Goal: Task Accomplishment & Management: Contribute content

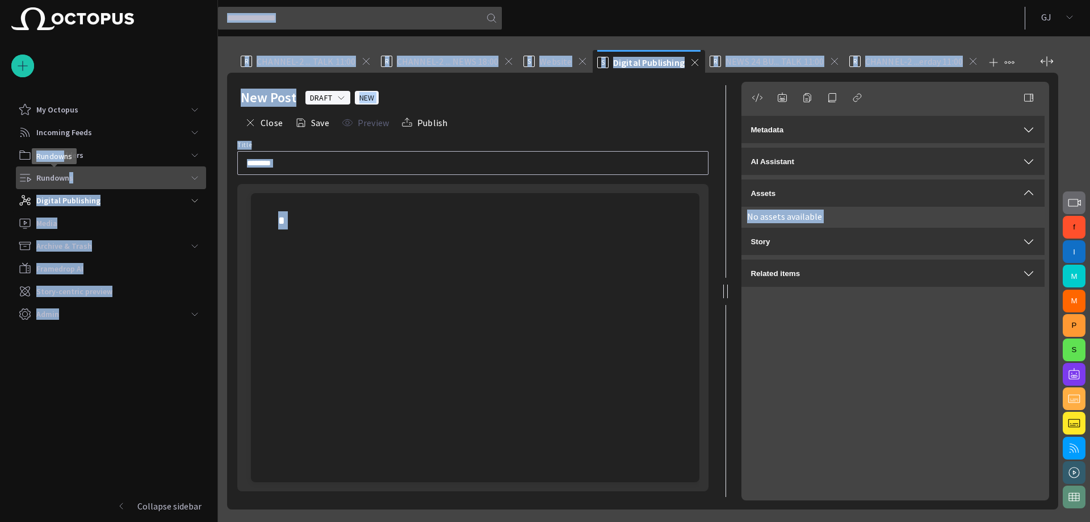
click at [67, 174] on body "Story Rundown My Octopus Incoming Feeds Story Folders Rundowns Digital Publishi…" at bounding box center [545, 261] width 1090 height 522
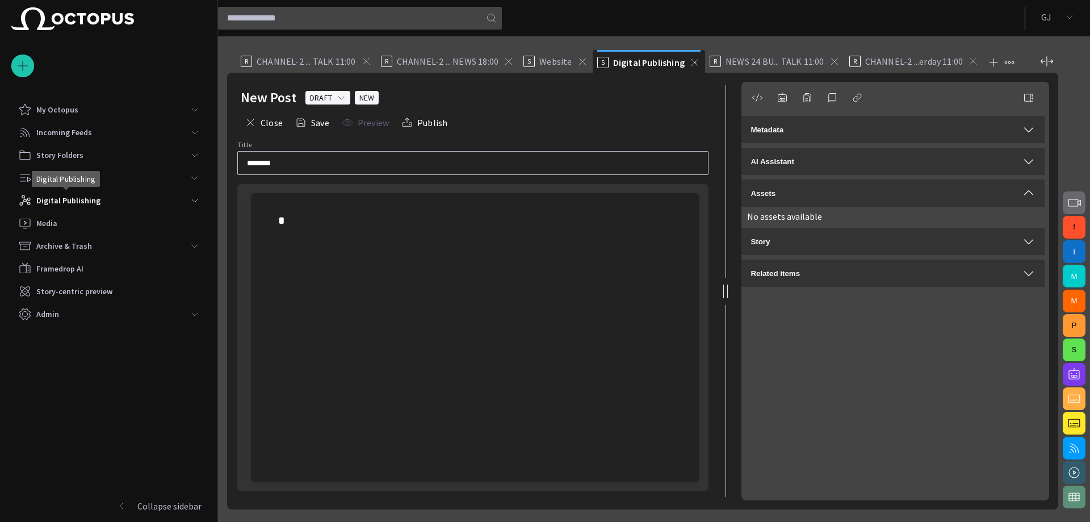
click at [66, 180] on span "Digital Publishing" at bounding box center [65, 178] width 59 height 11
click at [66, 181] on span "Digital Publishing" at bounding box center [65, 178] width 59 height 11
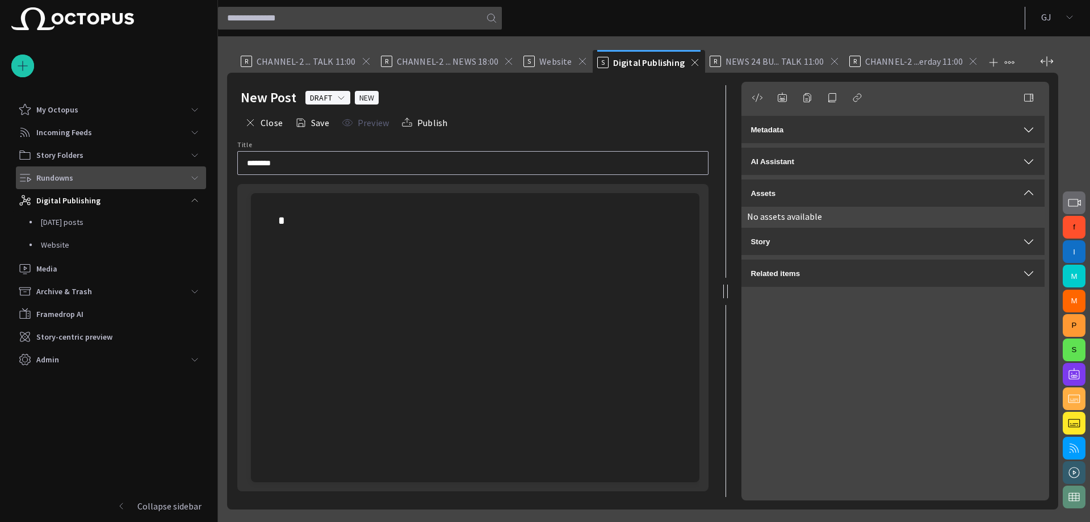
click at [176, 177] on div "Rundowns" at bounding box center [100, 178] width 165 height 18
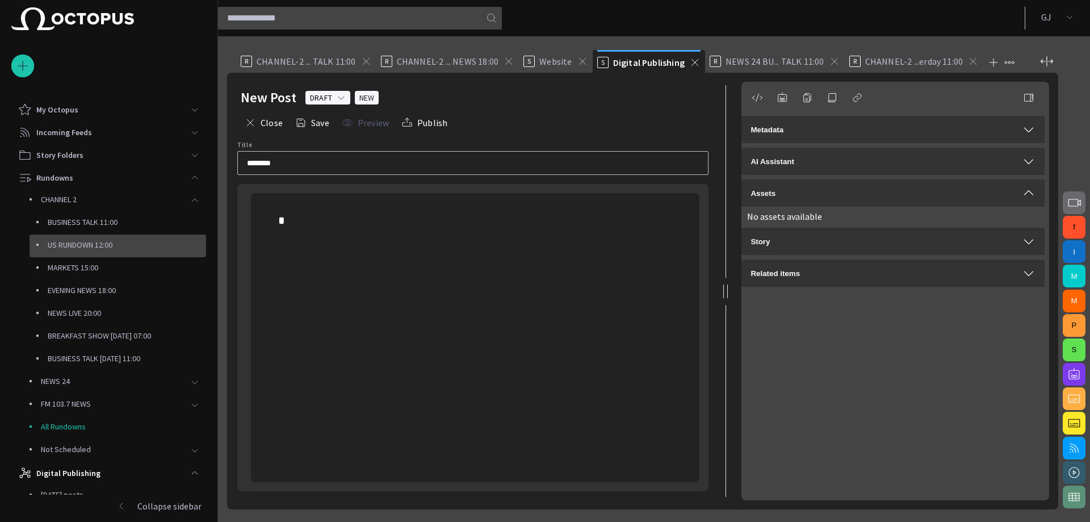
click at [76, 240] on p "US RUNDOWN 12:00" at bounding box center [127, 244] width 158 height 11
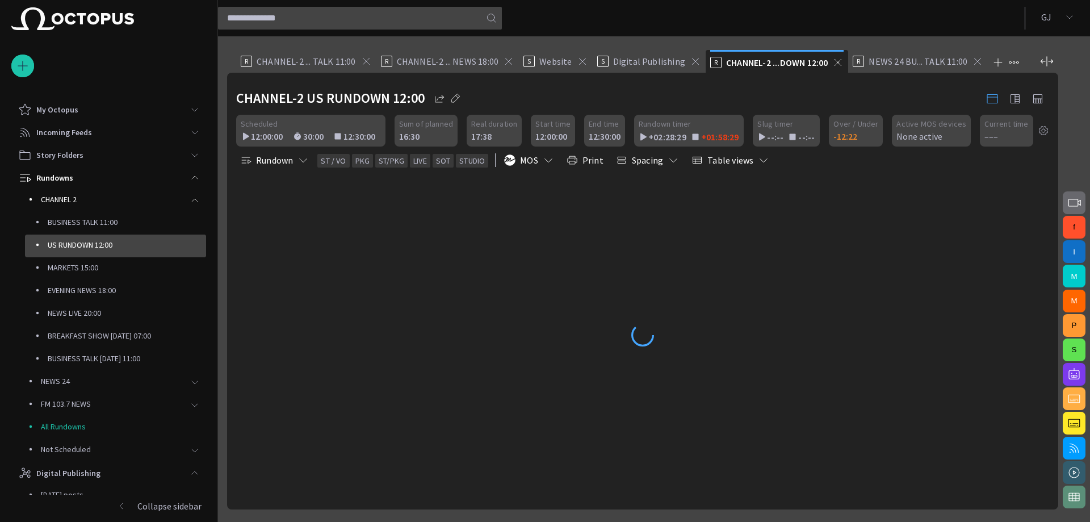
scroll to position [68, 0]
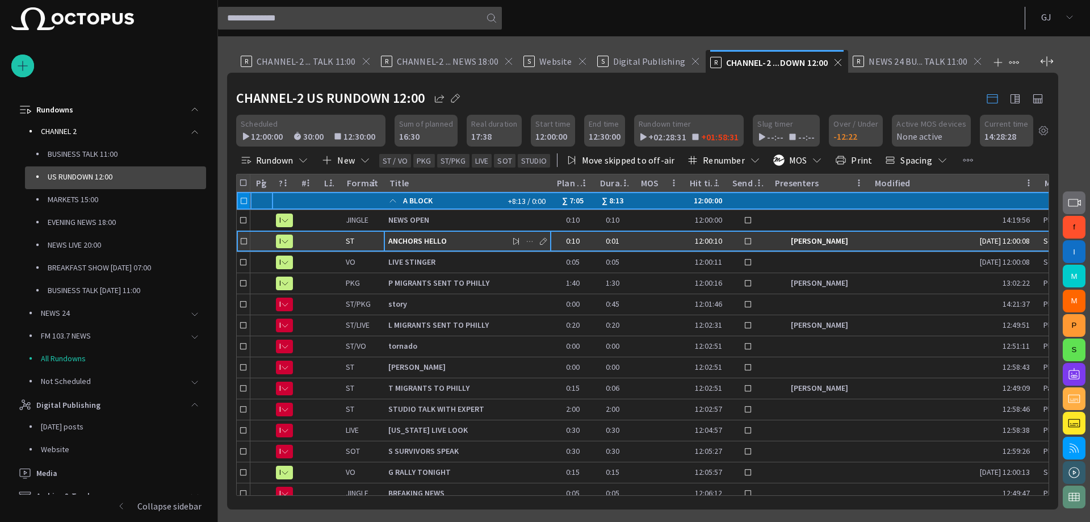
click at [420, 236] on span "ANCHORS HELLO" at bounding box center [467, 241] width 158 height 11
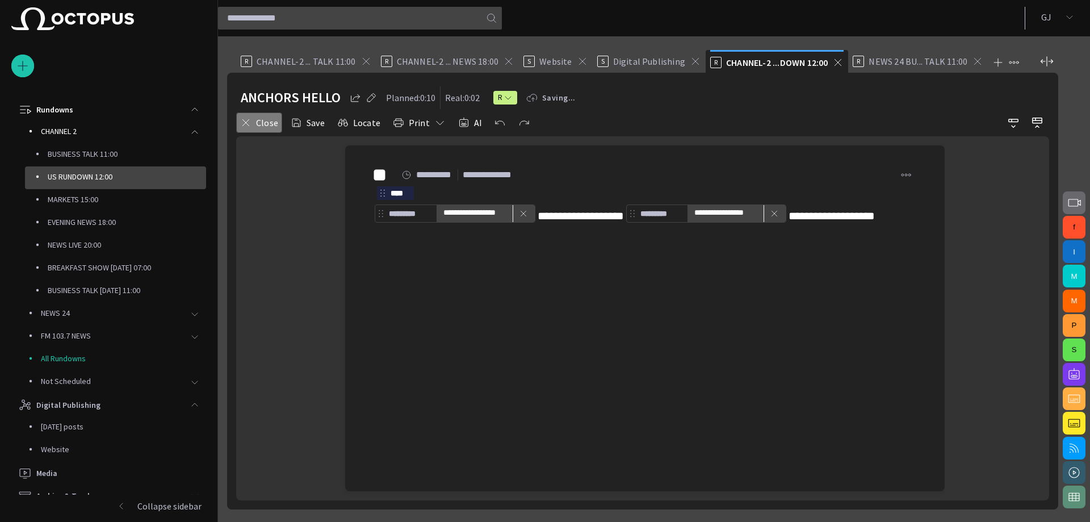
click at [258, 121] on button "Close" at bounding box center [259, 122] width 46 height 20
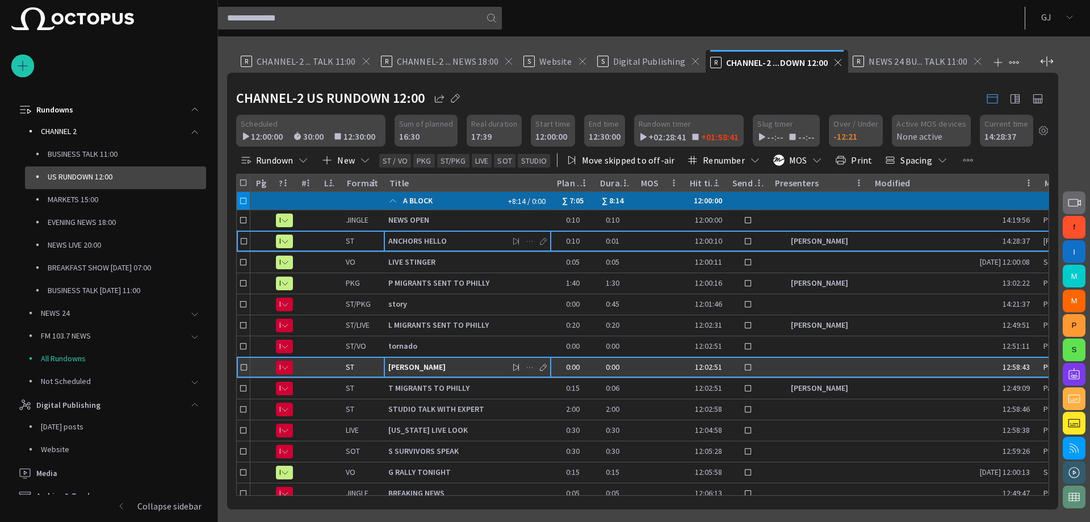
click at [405, 366] on span "[PERSON_NAME]" at bounding box center [467, 367] width 158 height 11
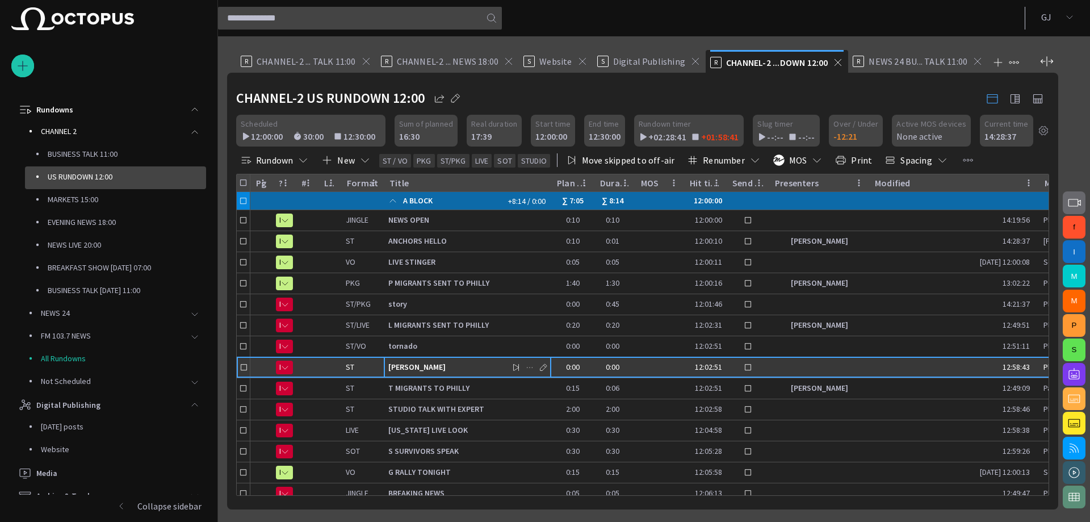
click at [405, 366] on span "[PERSON_NAME]" at bounding box center [467, 367] width 158 height 11
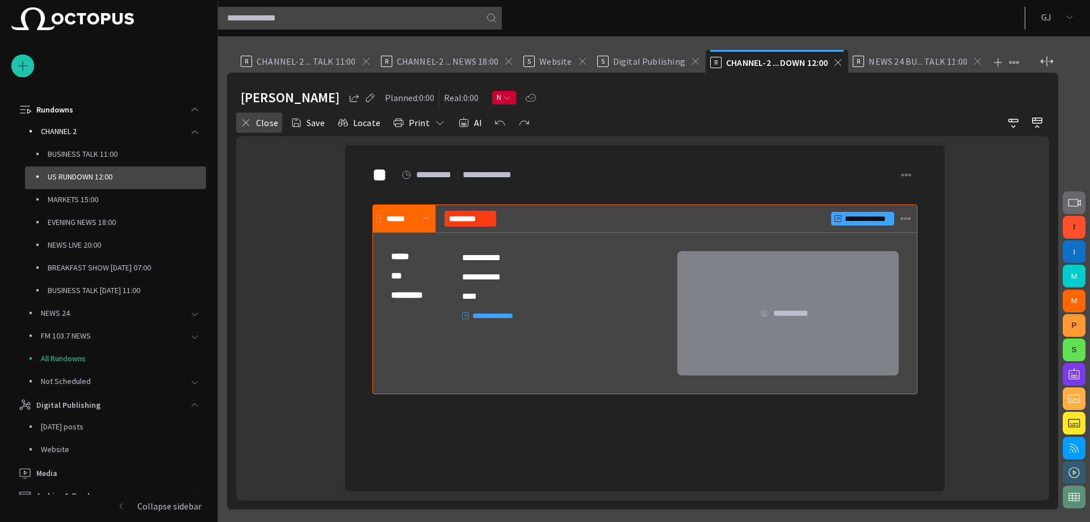
click at [261, 120] on button "Close" at bounding box center [259, 122] width 46 height 20
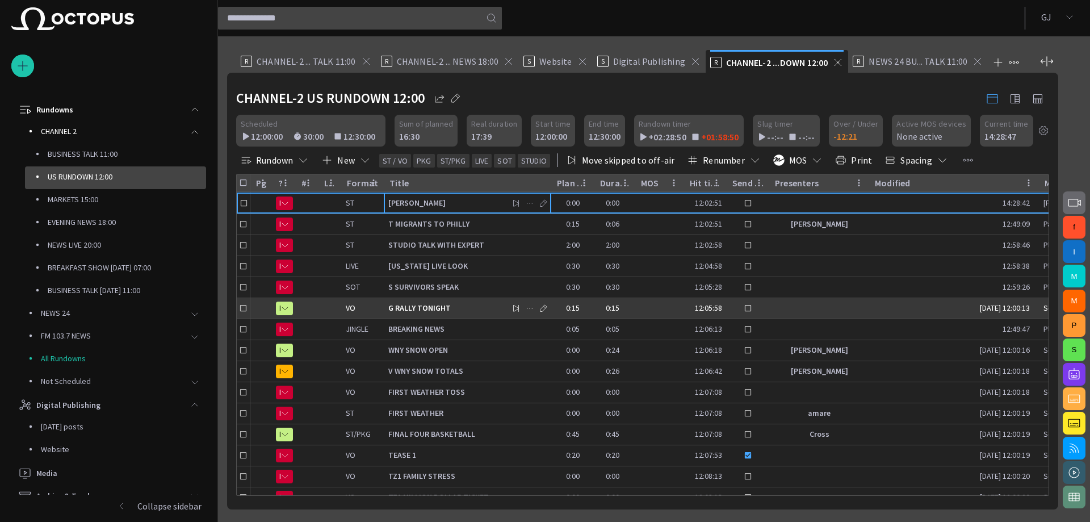
scroll to position [156, 0]
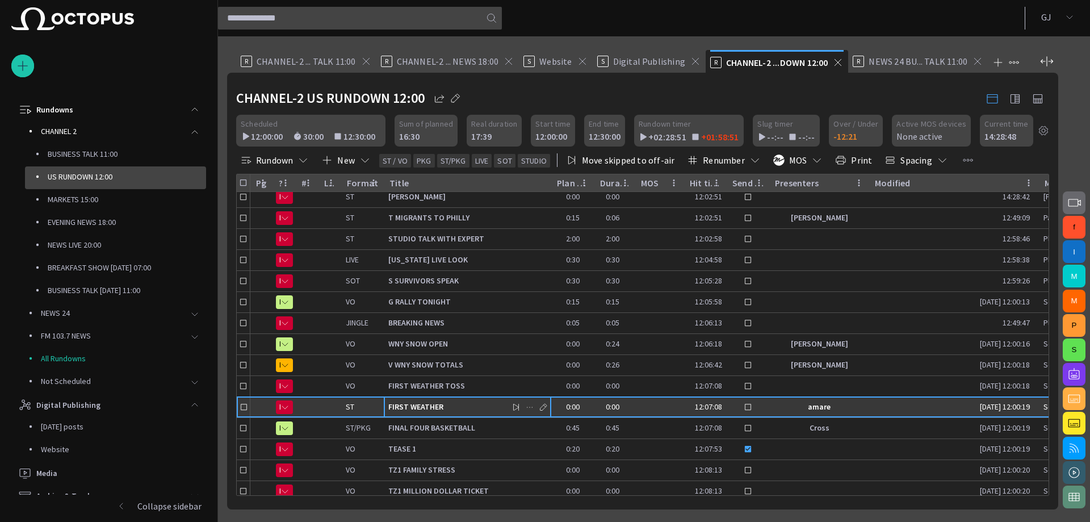
click at [432, 404] on span "FIRST WEATHER" at bounding box center [467, 407] width 158 height 11
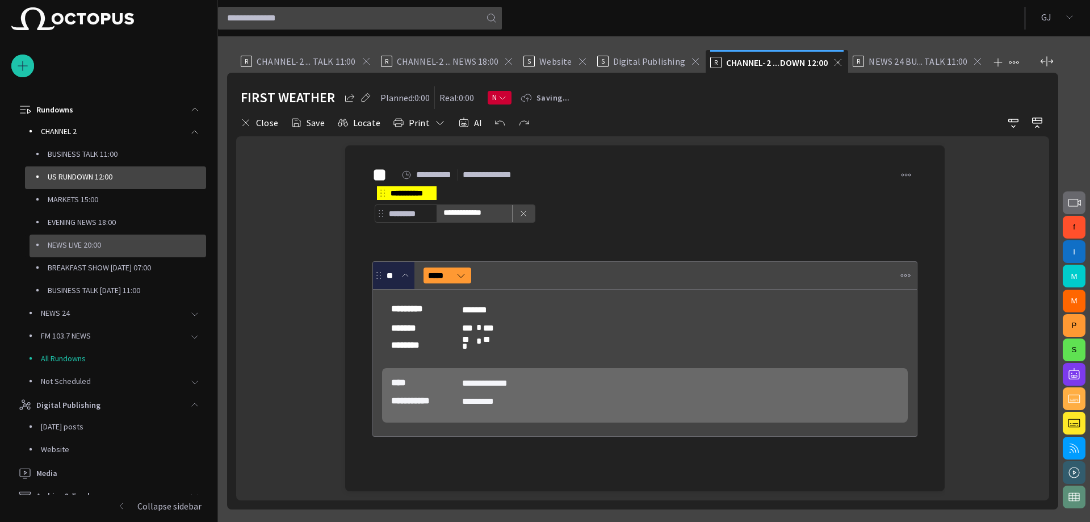
click at [71, 236] on div "NEWS LIVE 20:00" at bounding box center [118, 246] width 177 height 23
click at [72, 244] on p "NEWS LIVE 20:00" at bounding box center [127, 244] width 158 height 11
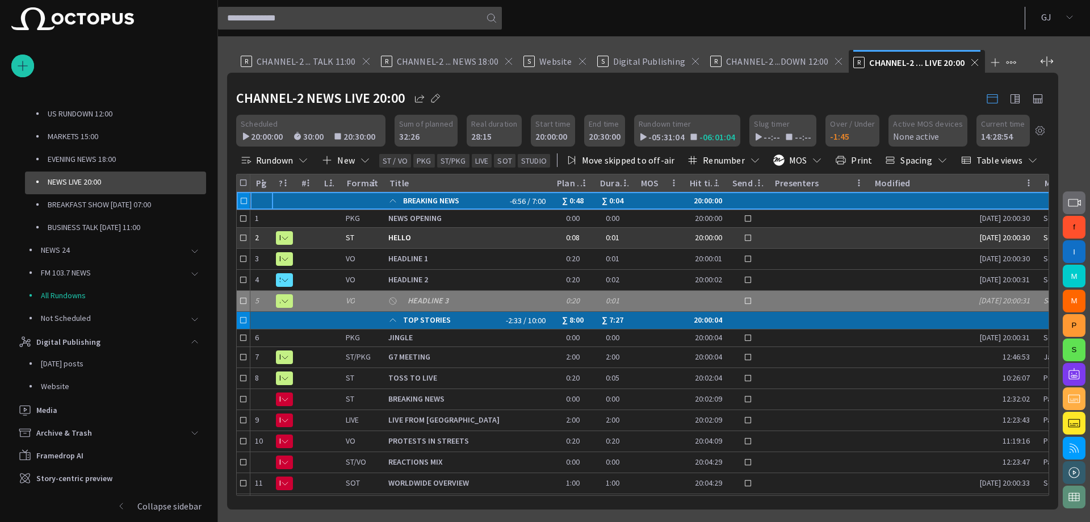
scroll to position [149, 0]
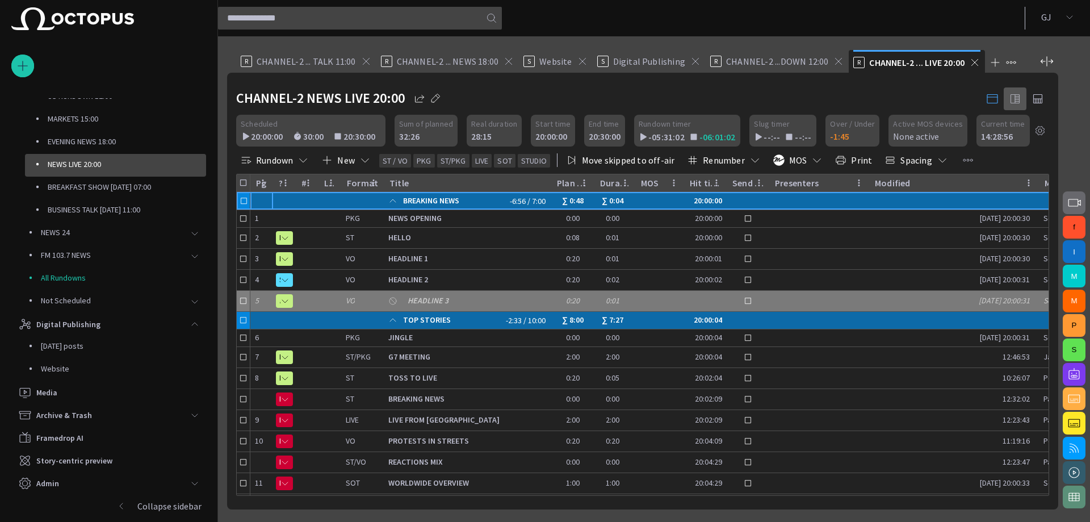
click at [1011, 96] on span "button" at bounding box center [1016, 99] width 14 height 14
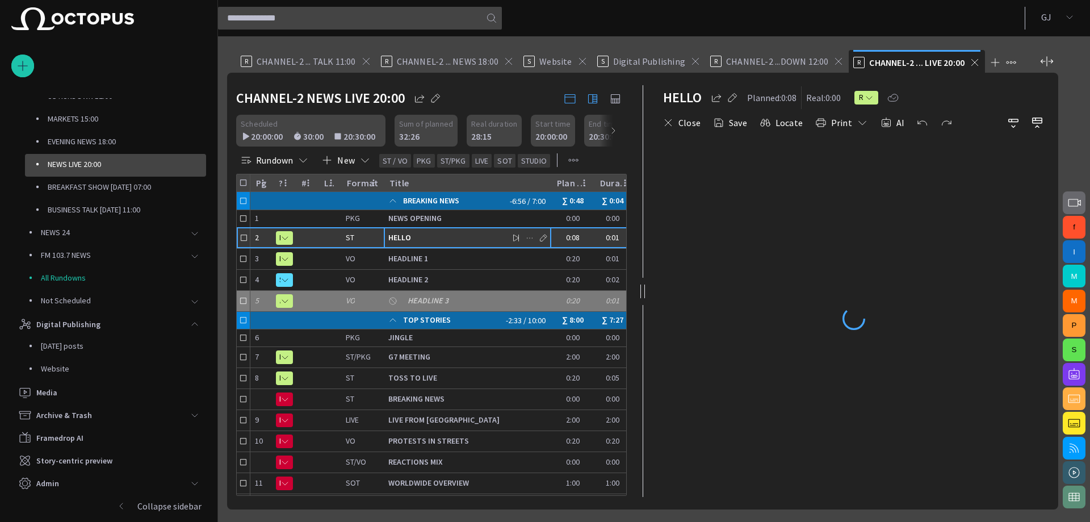
click at [551, 235] on div "HELLO" at bounding box center [468, 238] width 168 height 20
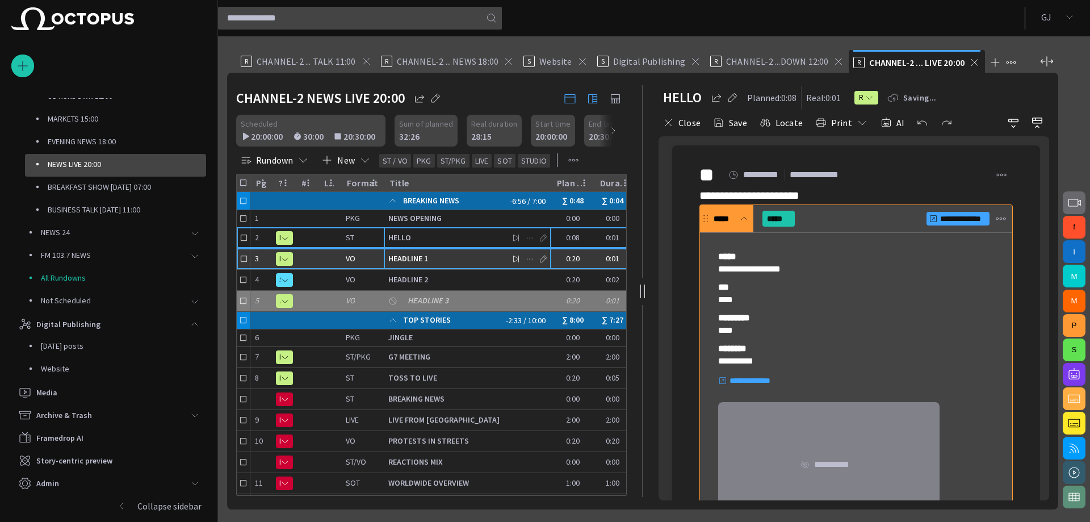
click at [538, 260] on button "button" at bounding box center [544, 258] width 14 height 17
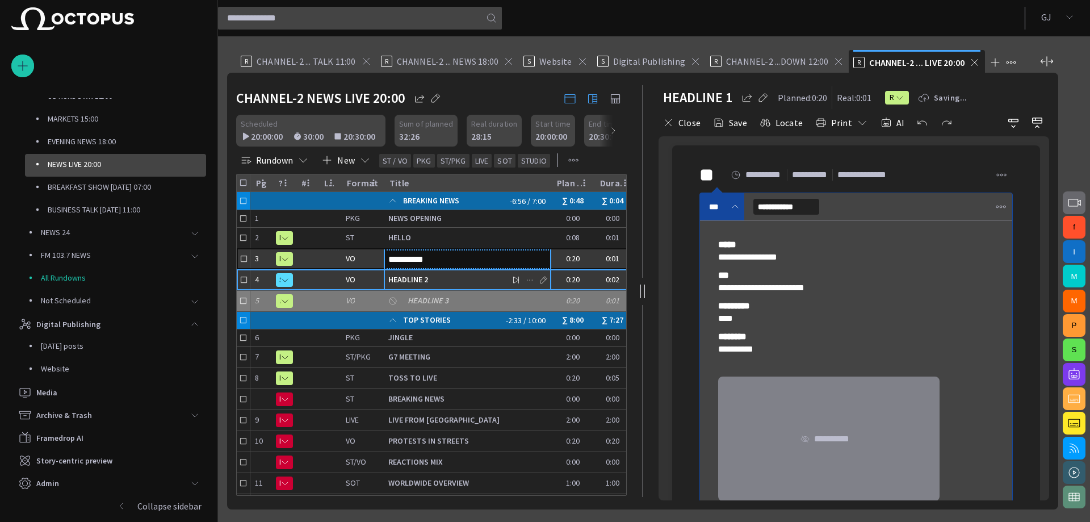
click at [529, 286] on button "button" at bounding box center [530, 279] width 14 height 17
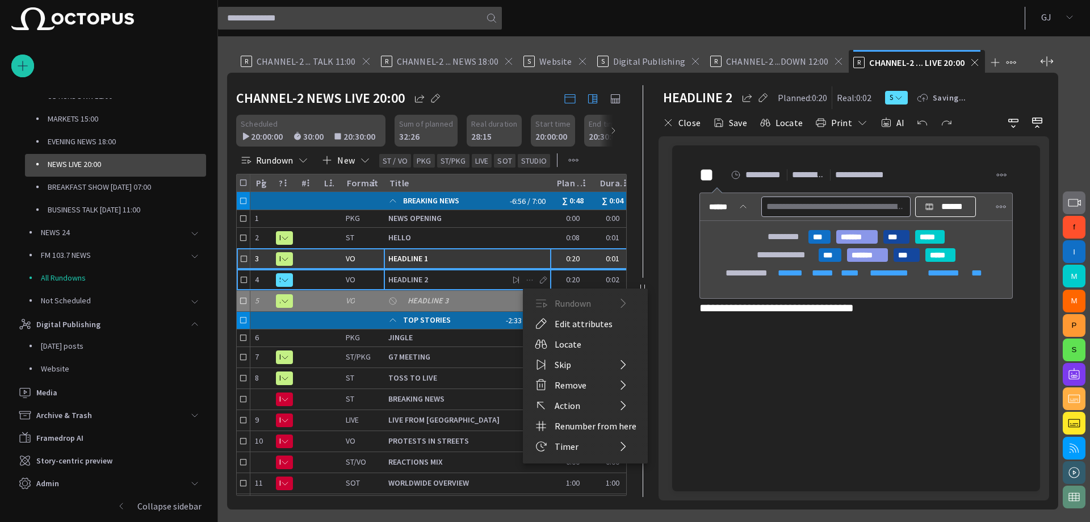
click at [491, 334] on div at bounding box center [545, 261] width 1090 height 522
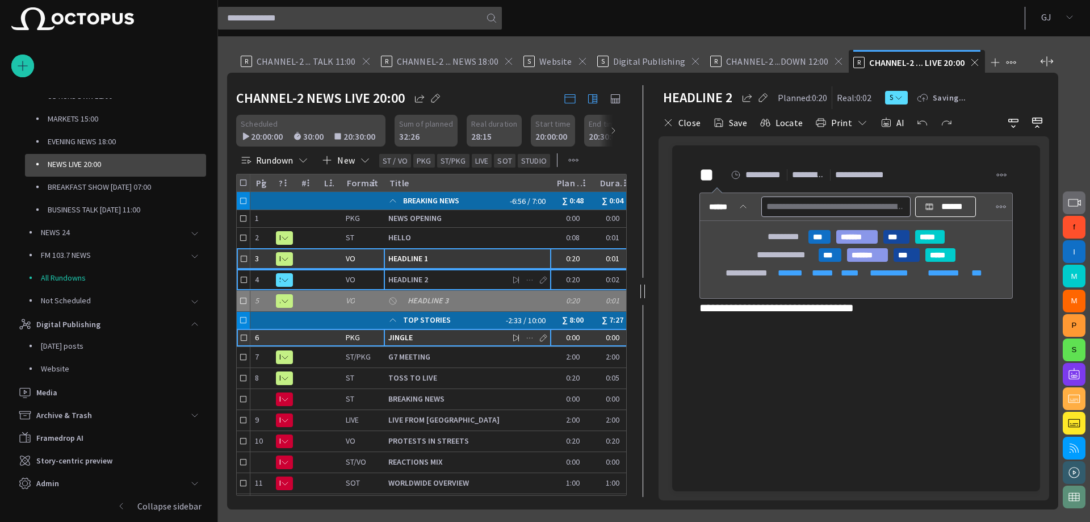
click at [492, 338] on span "JINGLE" at bounding box center [467, 337] width 158 height 11
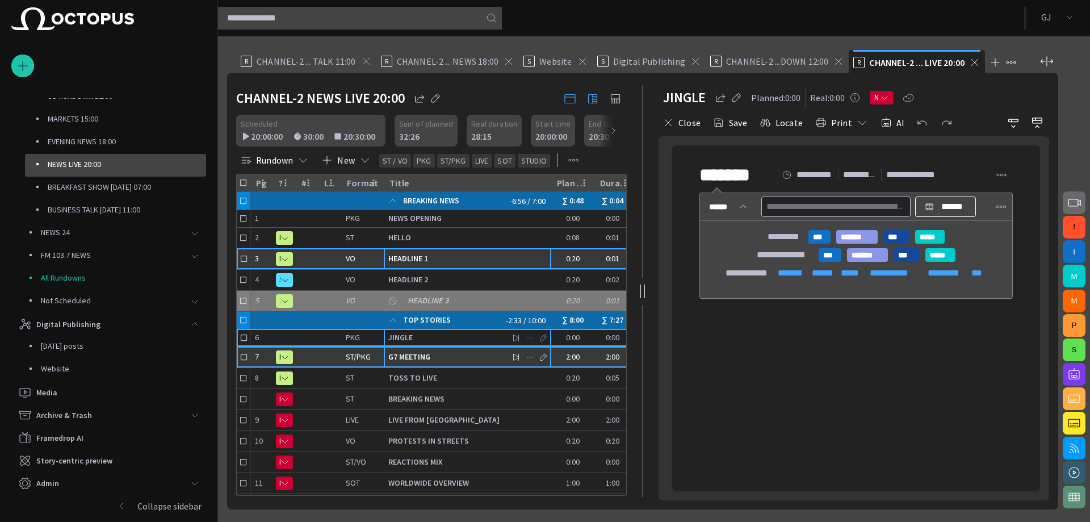
click at [486, 350] on div "G7 MEETING" at bounding box center [467, 357] width 158 height 20
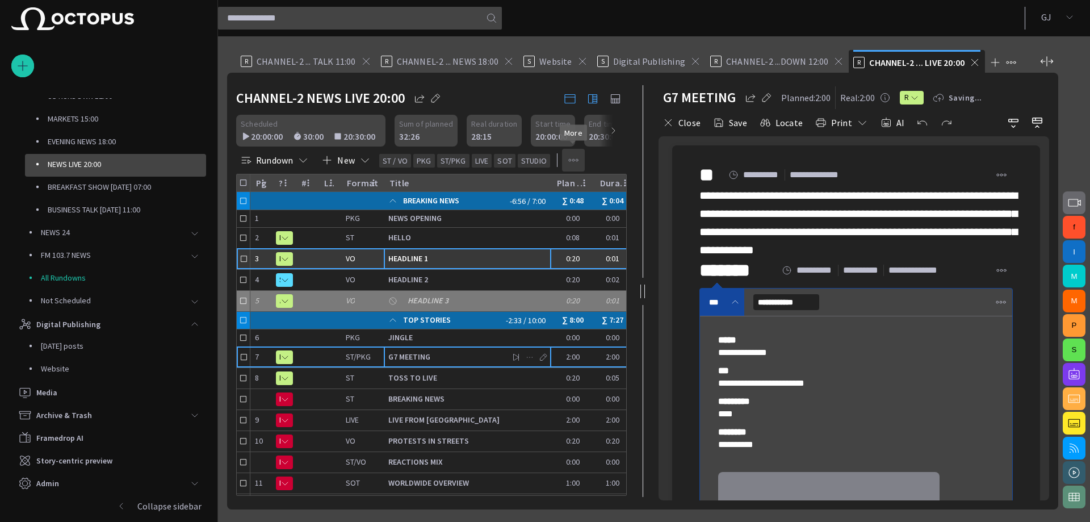
click at [578, 156] on span "button" at bounding box center [573, 159] width 11 height 11
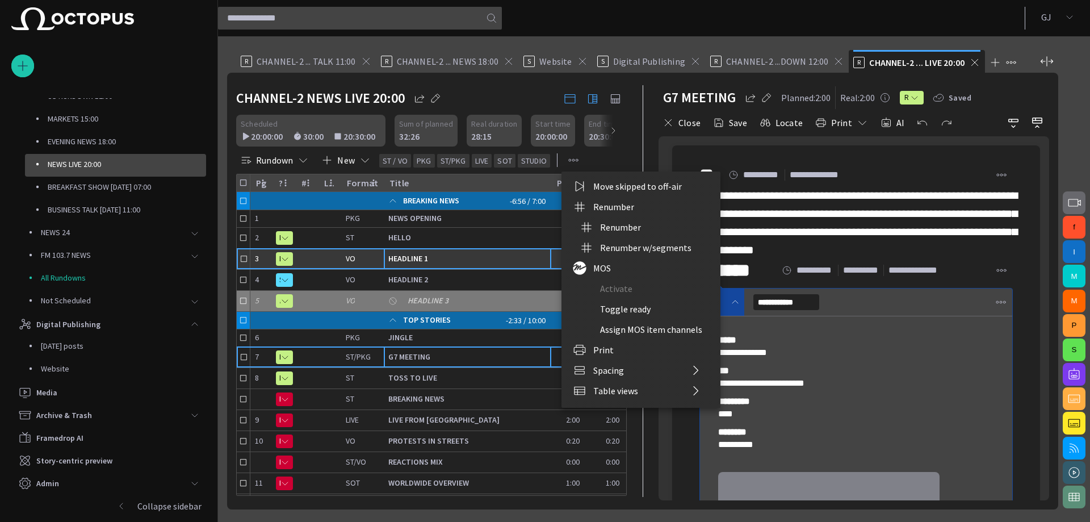
click at [577, 158] on div at bounding box center [545, 261] width 1090 height 522
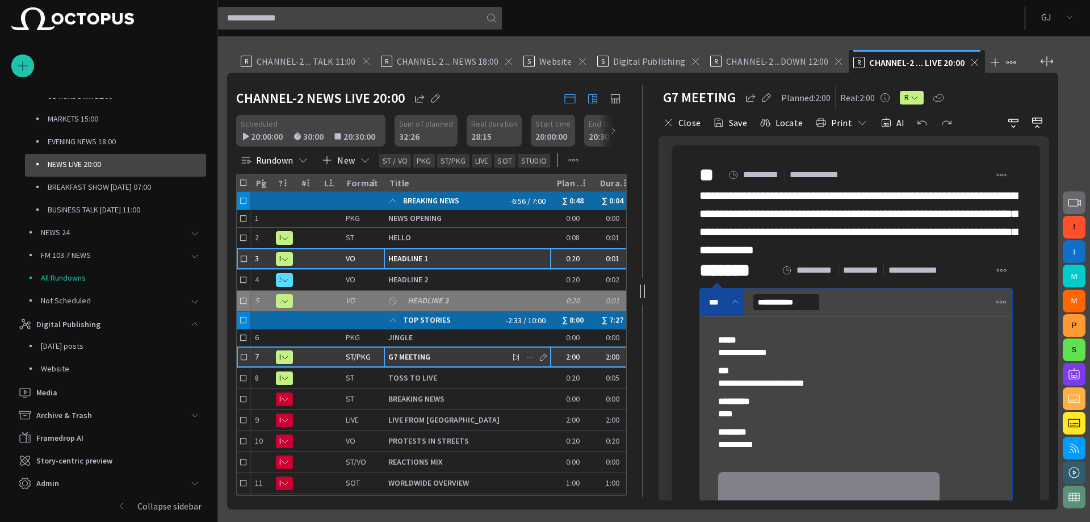
click at [470, 354] on span "G7 MEETING" at bounding box center [467, 357] width 158 height 11
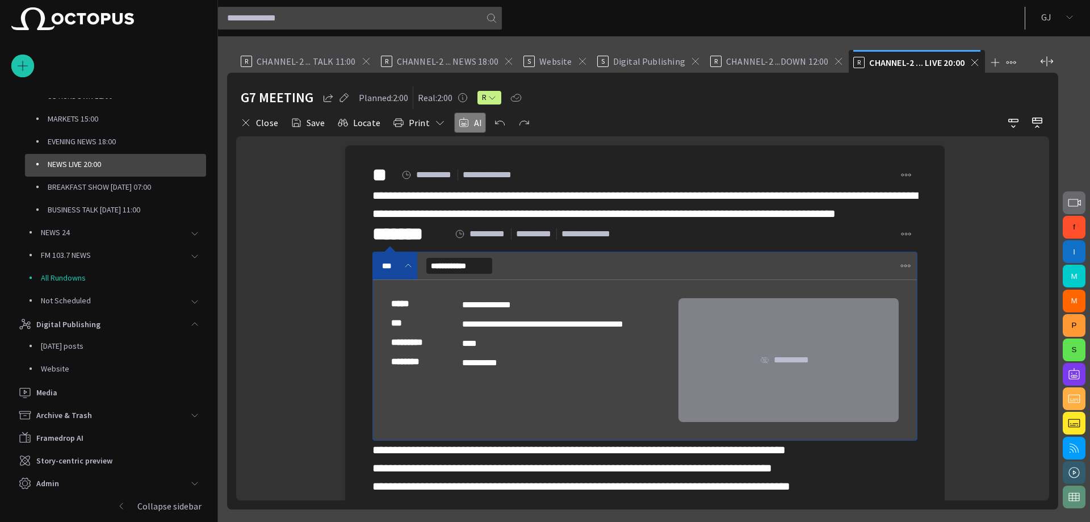
click at [473, 116] on button "AI" at bounding box center [470, 122] width 32 height 20
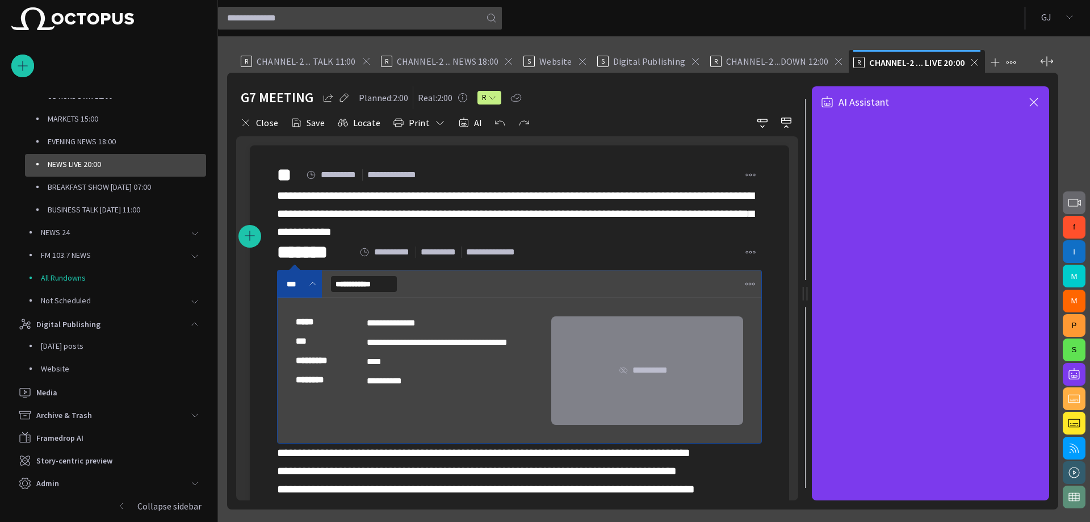
click at [580, 227] on div "**********" at bounding box center [519, 213] width 485 height 55
click at [527, 181] on div "** ***** **** ********* ****" at bounding box center [519, 175] width 485 height 23
click at [641, 237] on div "**********" at bounding box center [519, 213] width 485 height 55
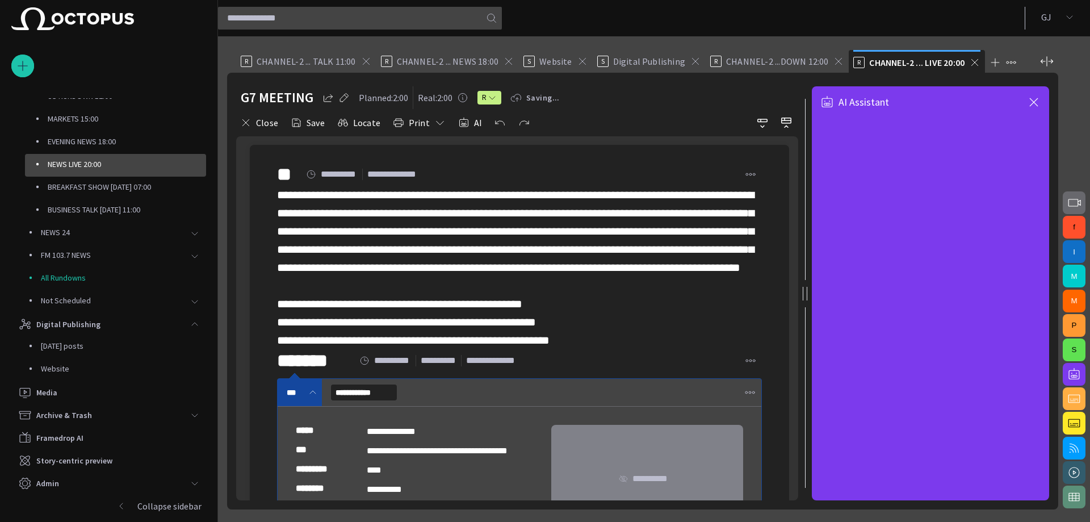
scroll to position [0, 0]
click at [487, 346] on span "**********" at bounding box center [515, 268] width 477 height 157
click at [617, 350] on div "**********" at bounding box center [519, 268] width 485 height 164
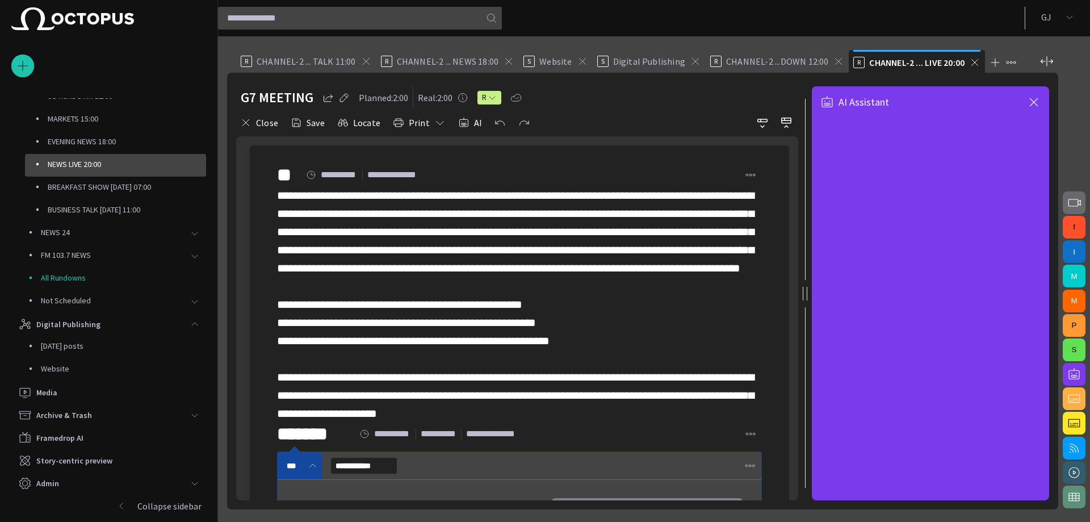
click at [386, 381] on div "**********" at bounding box center [519, 304] width 485 height 236
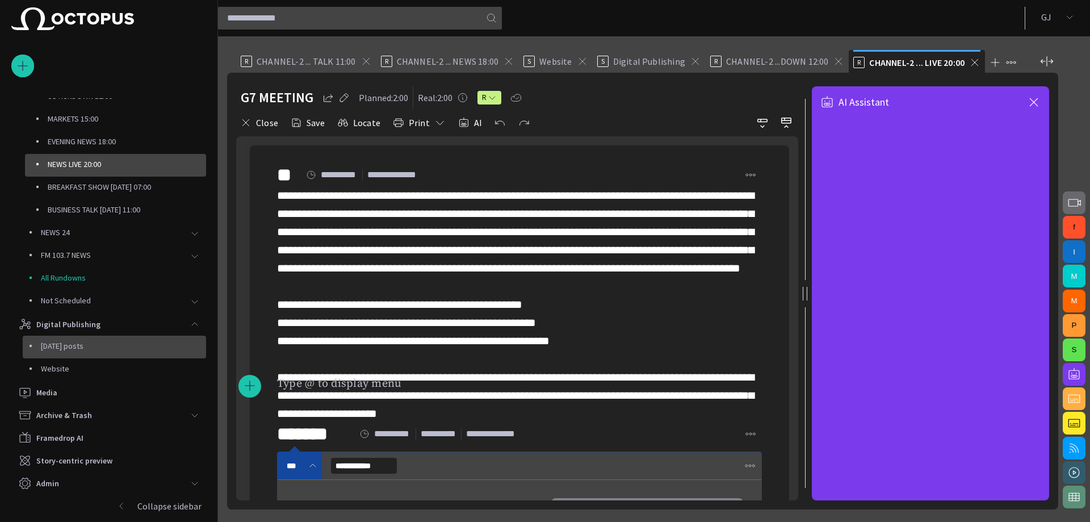
click at [77, 345] on p "[DATE] posts" at bounding box center [123, 345] width 165 height 11
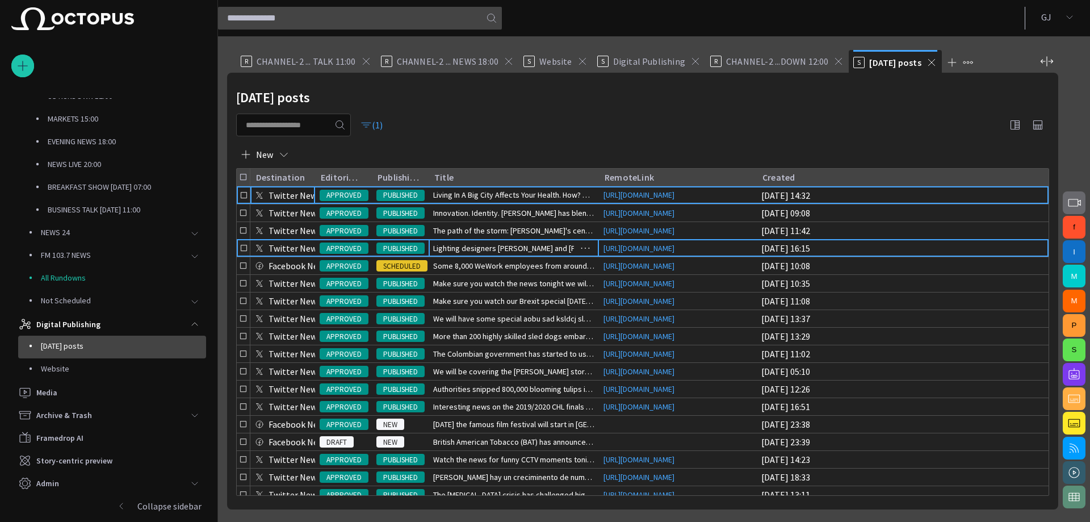
click at [445, 248] on span "Lighting designers [PERSON_NAME] and [PERSON_NAME] present" at bounding box center [513, 248] width 161 height 11
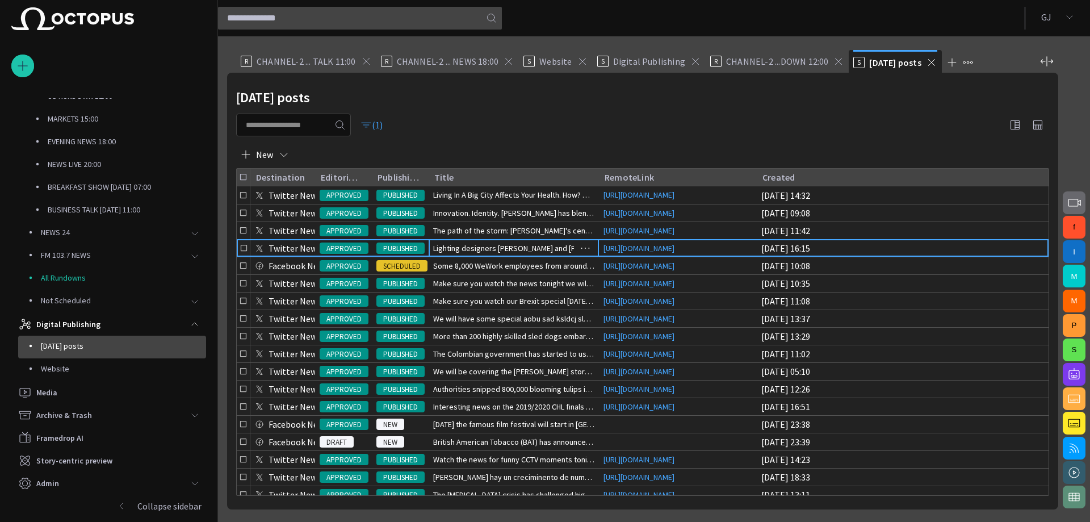
click at [444, 249] on span "Lighting designers [PERSON_NAME] and [PERSON_NAME] present" at bounding box center [513, 248] width 161 height 11
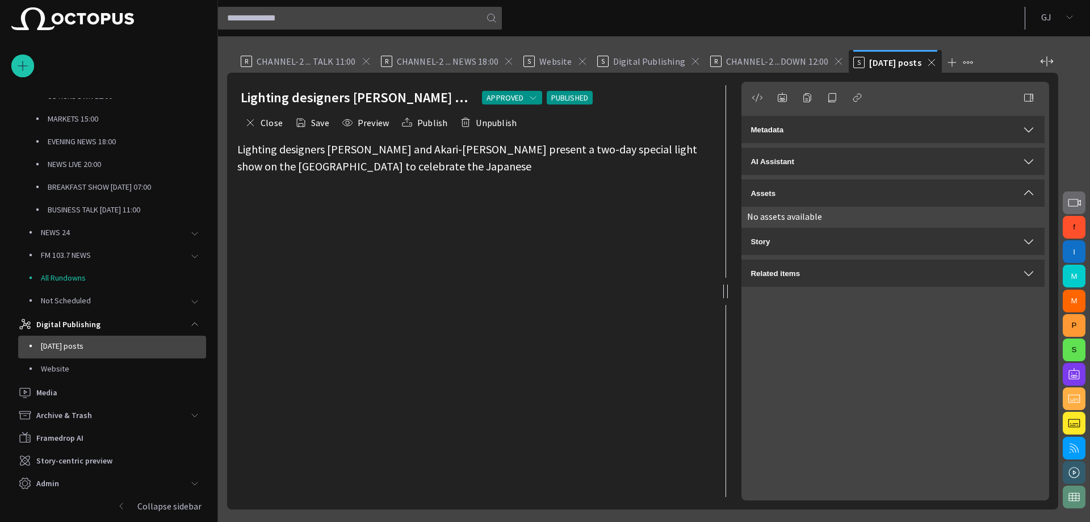
click at [316, 235] on form "Lighting designers [PERSON_NAME] and Akari-[PERSON_NAME] present a two-day spec…" at bounding box center [472, 321] width 471 height 360
click at [315, 240] on form "Lighting designers [PERSON_NAME] and Akari-[PERSON_NAME] present a two-day spec…" at bounding box center [472, 321] width 471 height 360
click at [325, 161] on span "Lighting designers [PERSON_NAME] and Akari-[PERSON_NAME] present a two-day spec…" at bounding box center [467, 157] width 460 height 31
click at [324, 162] on span "Lighting designers [PERSON_NAME] and Akari-[PERSON_NAME] present a two-day spec…" at bounding box center [467, 157] width 460 height 31
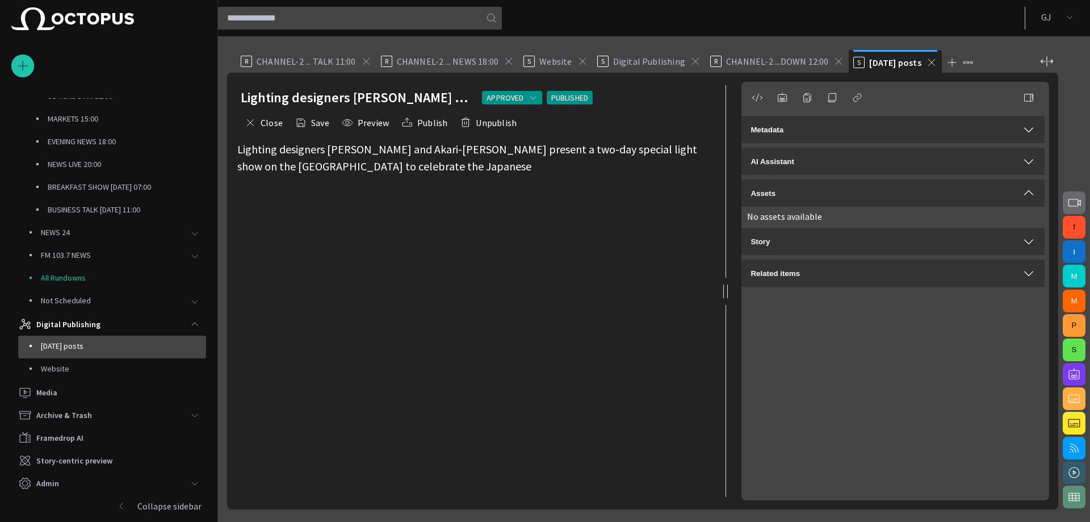
click at [324, 163] on span "Lighting designers [PERSON_NAME] and Akari-[PERSON_NAME] present a two-day spec…" at bounding box center [467, 157] width 460 height 31
click at [345, 163] on span "Lighting designers [PERSON_NAME] and Akari-[PERSON_NAME] present a two-day spec…" at bounding box center [467, 157] width 460 height 31
click at [384, 165] on span "Lighting designers [PERSON_NAME] and Akari-[PERSON_NAME] present a two-day spec…" at bounding box center [467, 157] width 460 height 31
click at [394, 165] on div "Lighting designers [PERSON_NAME] and Akari-[PERSON_NAME] present a two-day spec…" at bounding box center [472, 158] width 471 height 34
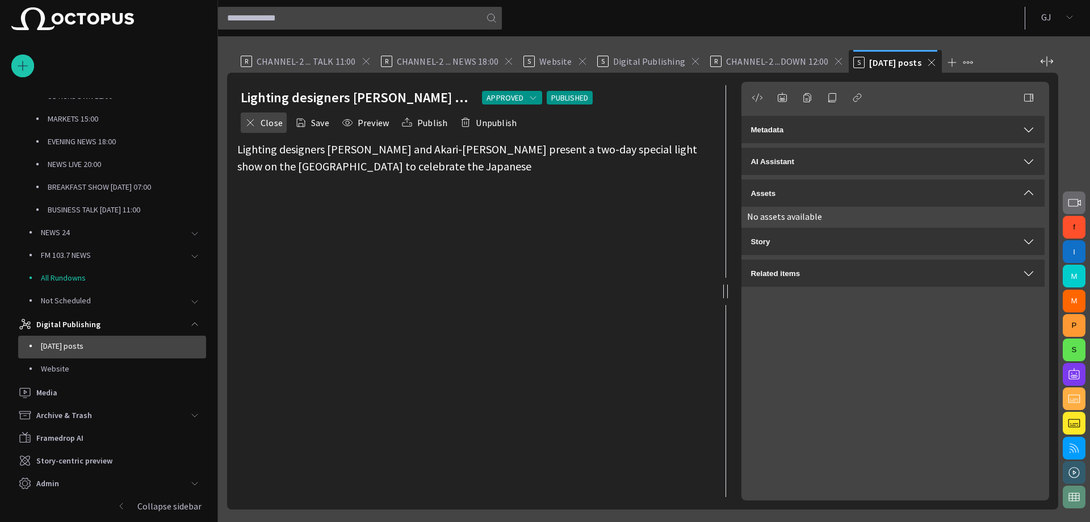
click at [267, 114] on button "Close" at bounding box center [264, 122] width 46 height 20
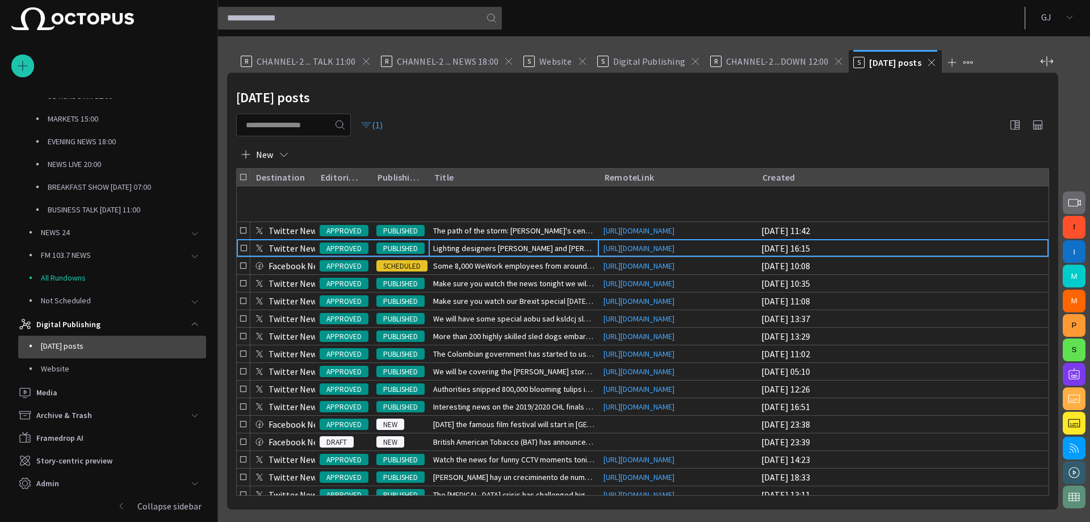
scroll to position [53, 0]
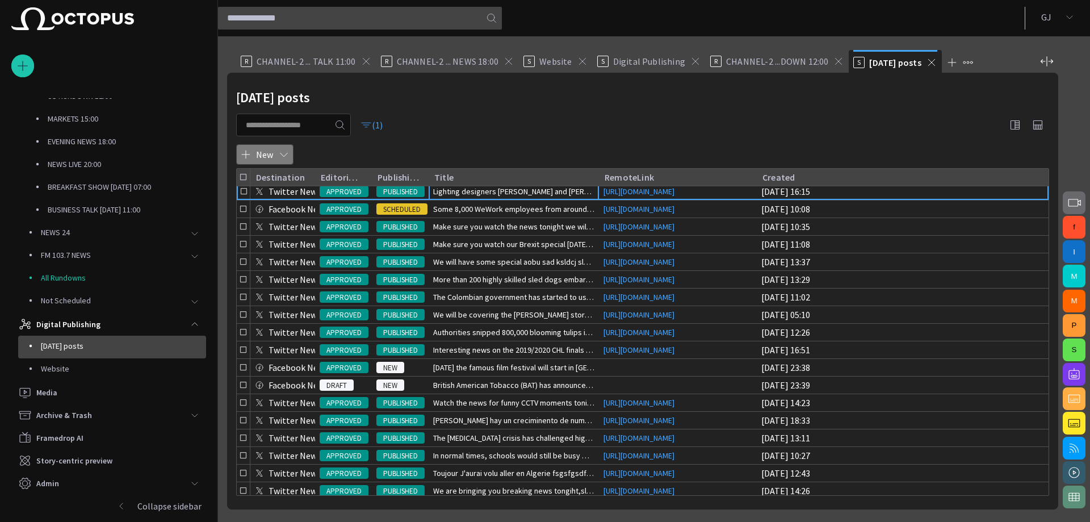
click at [282, 153] on span "button" at bounding box center [283, 154] width 11 height 11
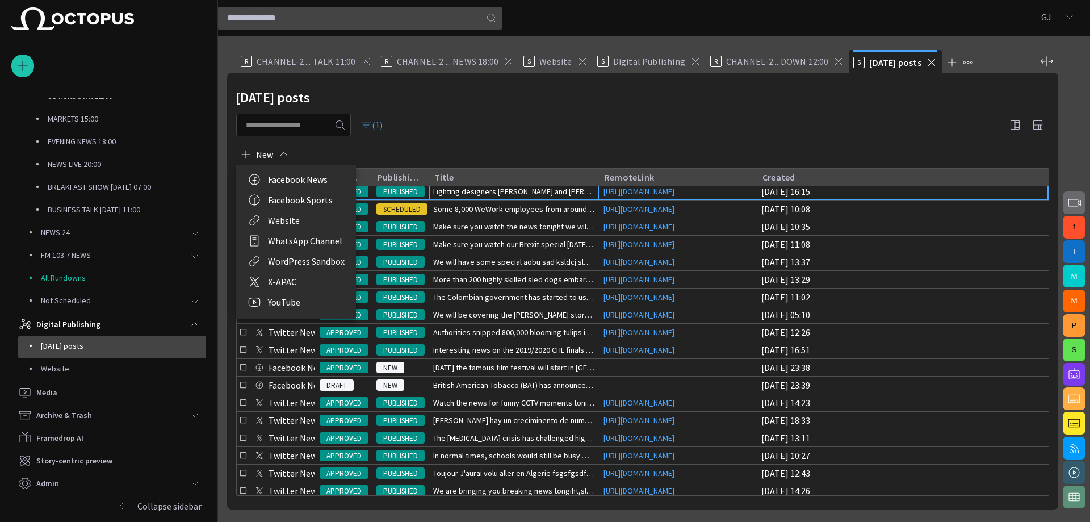
click at [350, 152] on div at bounding box center [545, 261] width 1090 height 522
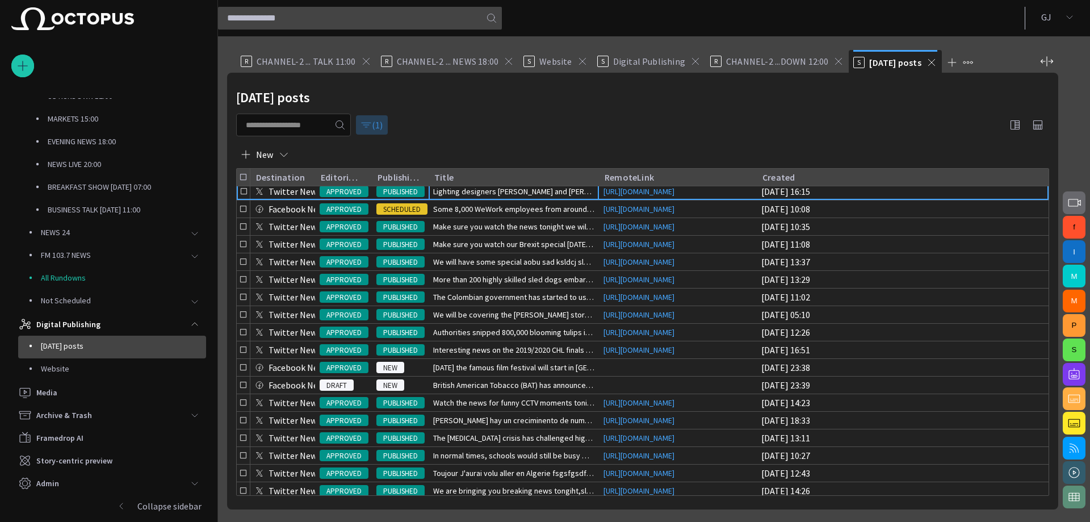
click at [372, 123] on span "button" at bounding box center [366, 124] width 11 height 11
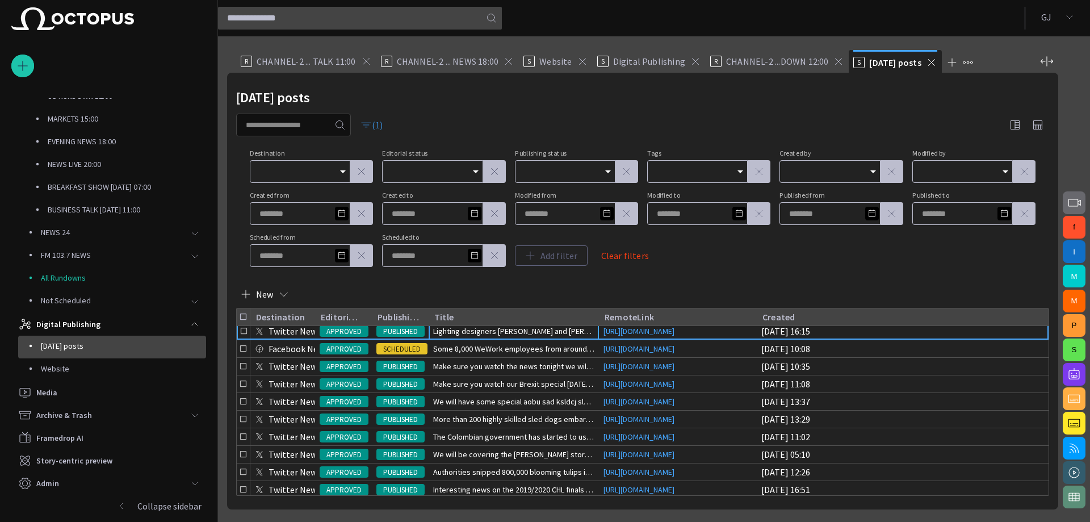
scroll to position [0, 0]
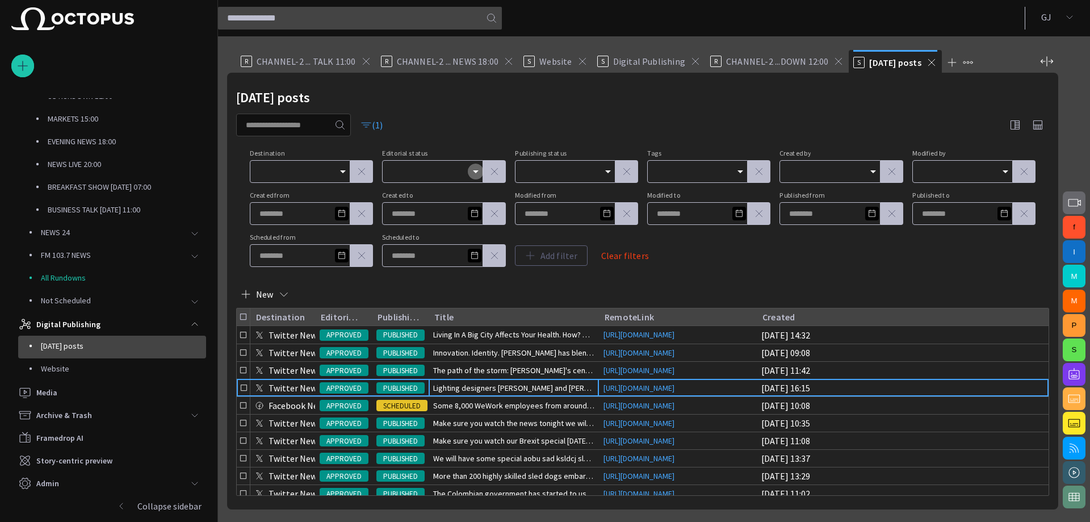
click at [477, 165] on icon "Open" at bounding box center [476, 172] width 14 height 14
click at [435, 193] on span "DRAFT" at bounding box center [432, 194] width 81 height 14
click at [683, 246] on div "Destination Editorial status DRAFT Publishing status Tags Created by Modified b…" at bounding box center [643, 208] width 786 height 117
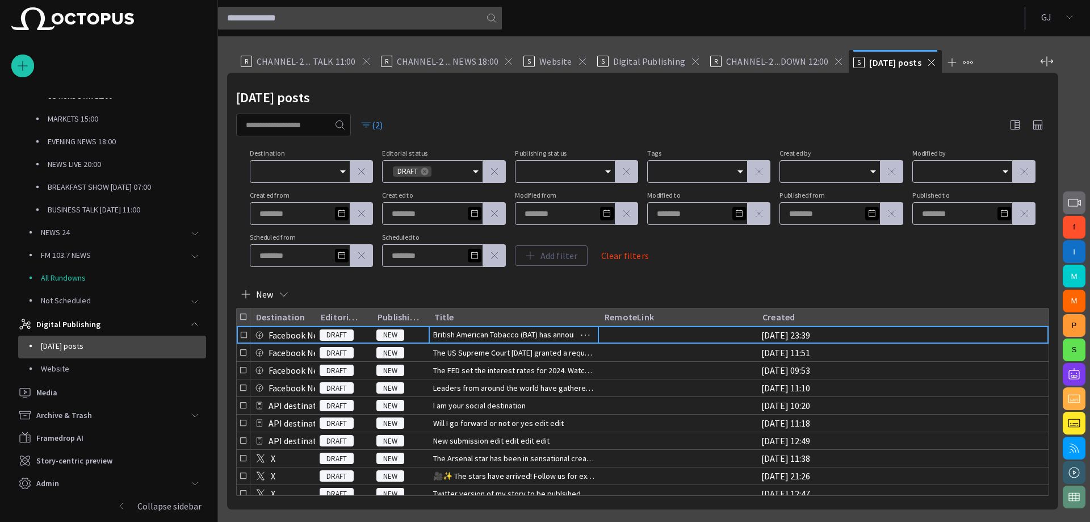
click at [509, 329] on span "British American Tobacco (BAT) has announced plans to cut 2," at bounding box center [513, 334] width 161 height 11
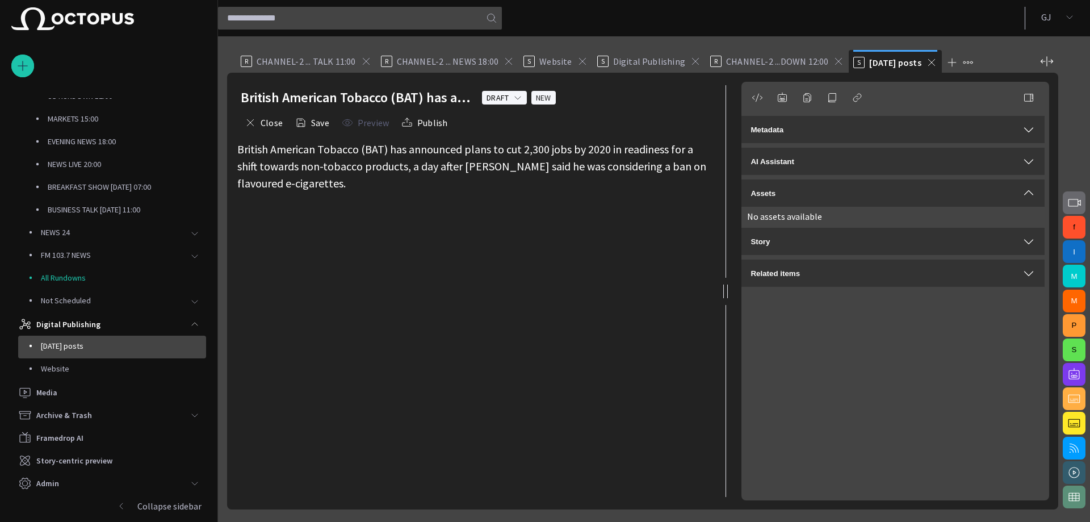
click at [365, 209] on form "British American Tobacco (BAT) has announced plans to cut 2,300 jobs by 2020 in…" at bounding box center [472, 321] width 471 height 360
click at [355, 178] on div "British American Tobacco (BAT) has announced plans to cut 2,300 jobs by 2020 in…" at bounding box center [472, 166] width 471 height 51
click at [257, 127] on button "Close" at bounding box center [264, 122] width 46 height 20
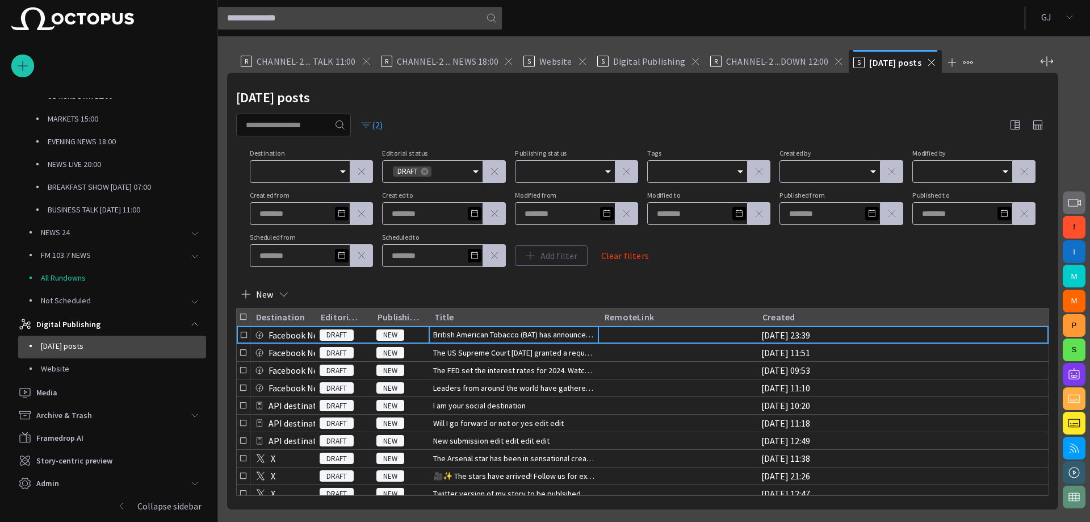
click at [339, 169] on icon "Open" at bounding box center [343, 172] width 14 height 14
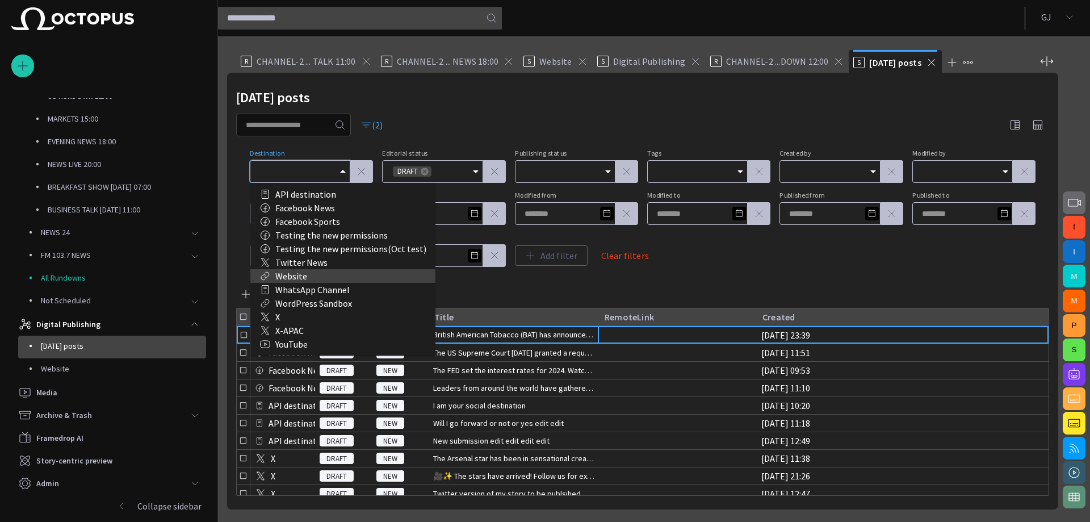
click at [310, 277] on div "Website" at bounding box center [343, 276] width 167 height 14
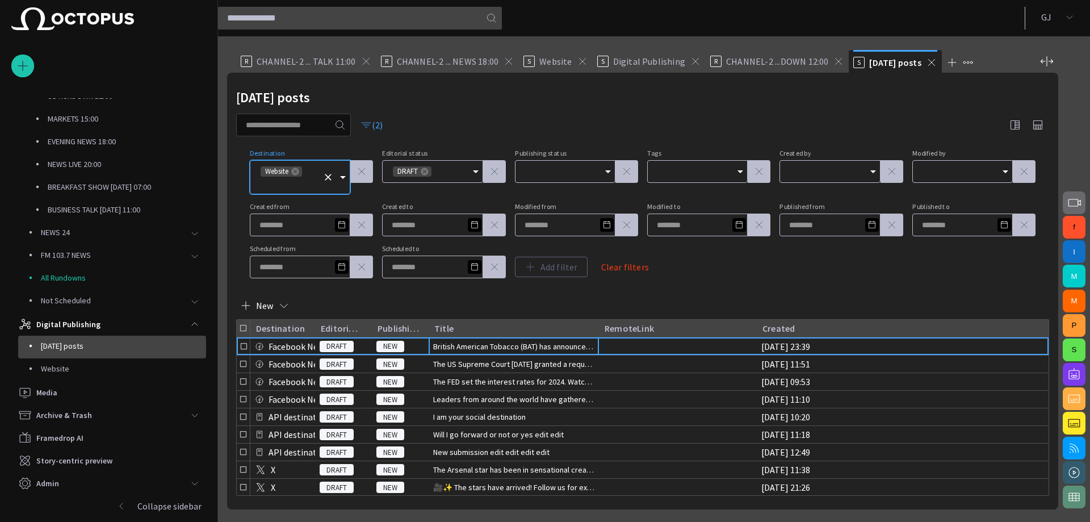
click at [700, 280] on div "[DATE] posts (2) Destination Website Editorial status DRAFT Publishing status T…" at bounding box center [642, 291] width 831 height 437
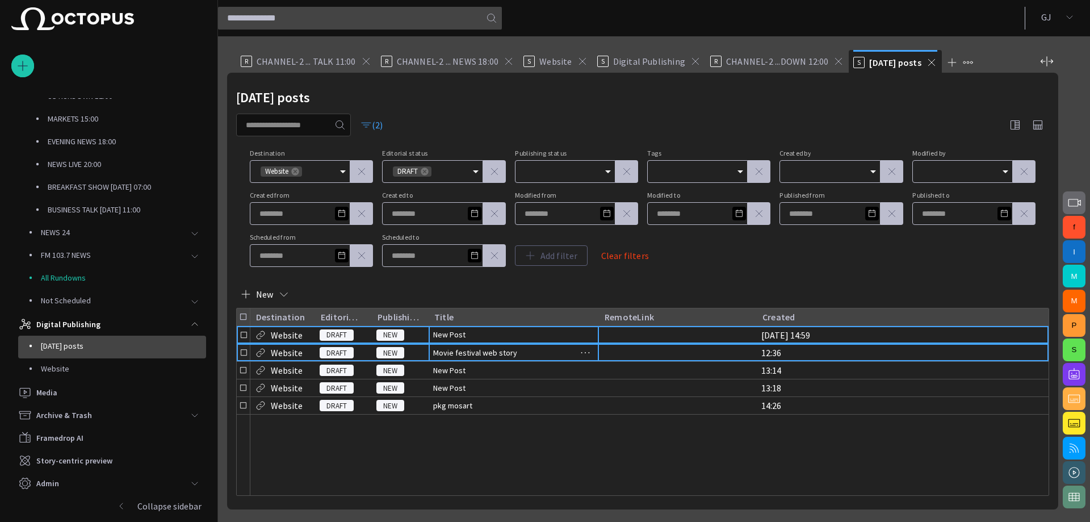
click at [519, 348] on div "Movie festival web story" at bounding box center [514, 352] width 170 height 17
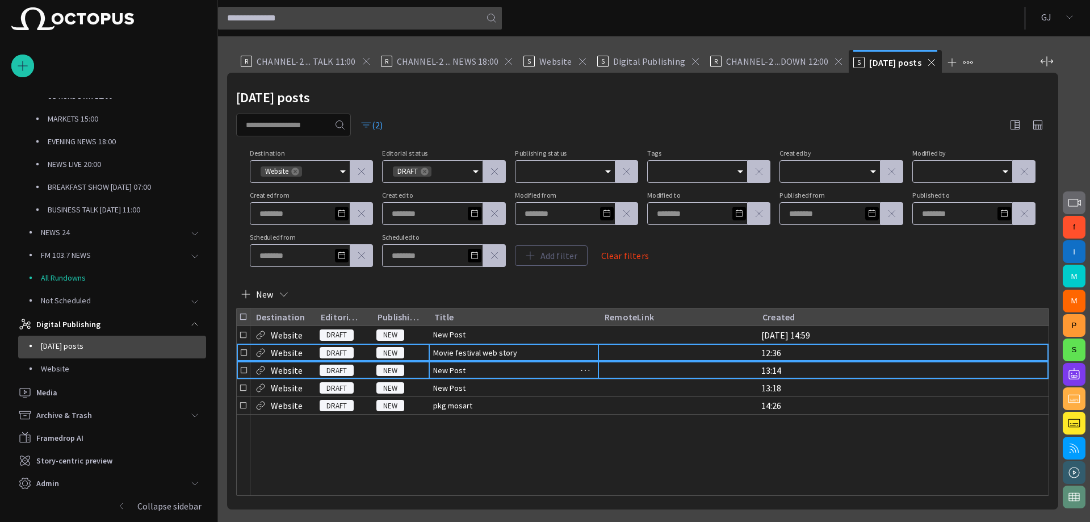
click at [510, 366] on div "New Post" at bounding box center [514, 370] width 170 height 17
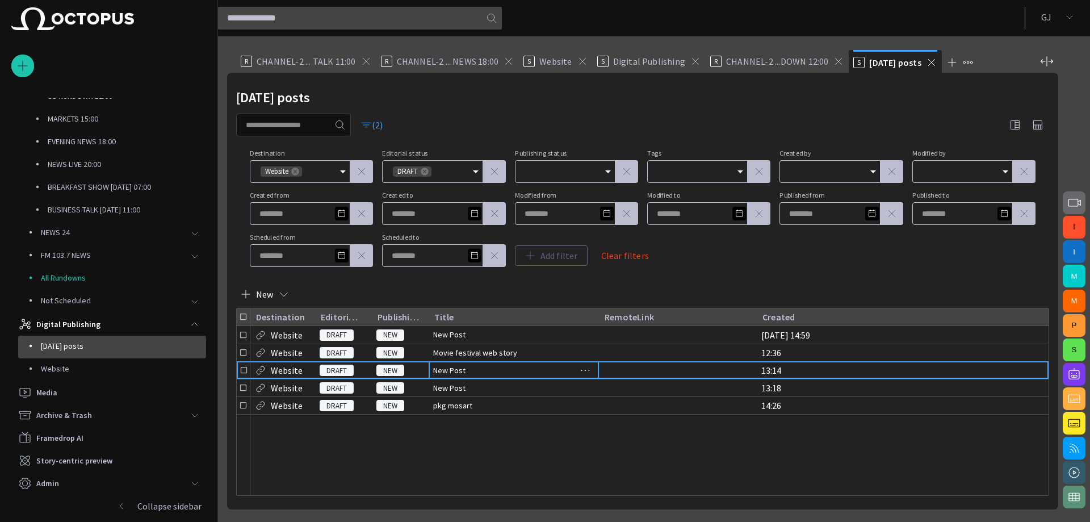
click at [510, 366] on div "New Post" at bounding box center [514, 370] width 170 height 17
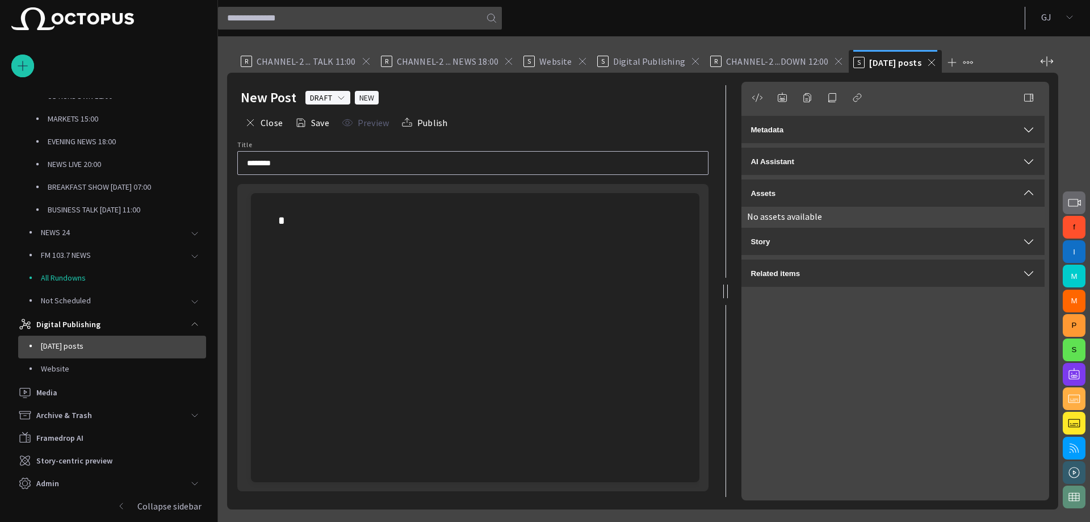
click at [424, 291] on div at bounding box center [475, 365] width 431 height 235
drag, startPoint x: 366, startPoint y: 262, endPoint x: 319, endPoint y: 224, distance: 59.8
click at [319, 224] on div at bounding box center [475, 220] width 394 height 18
click at [871, 160] on div "AI Assistant" at bounding box center [893, 161] width 285 height 14
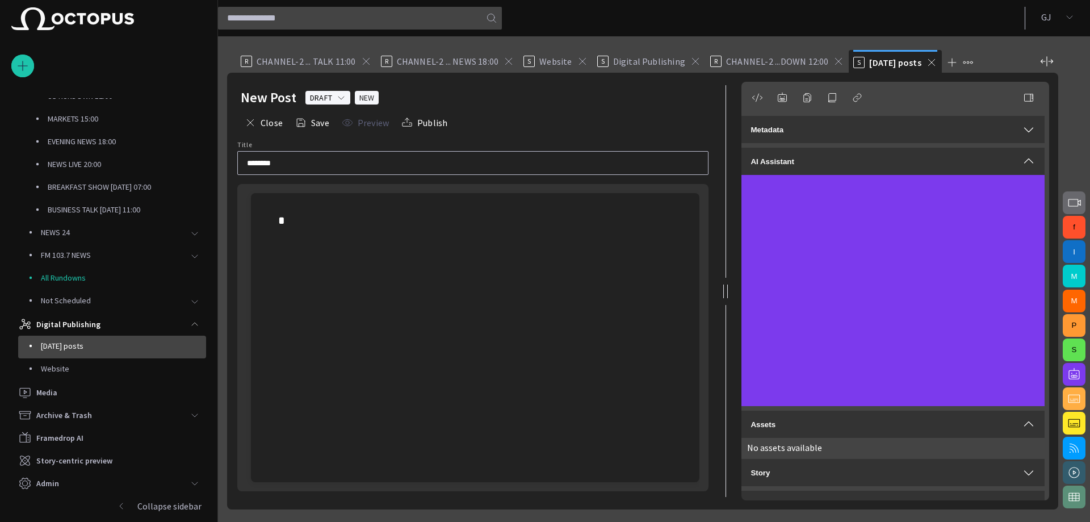
click at [382, 290] on div at bounding box center [475, 365] width 431 height 235
drag, startPoint x: 382, startPoint y: 290, endPoint x: 342, endPoint y: 216, distance: 84.4
click at [342, 216] on div at bounding box center [475, 220] width 394 height 18
click at [278, 258] on div at bounding box center [475, 365] width 431 height 235
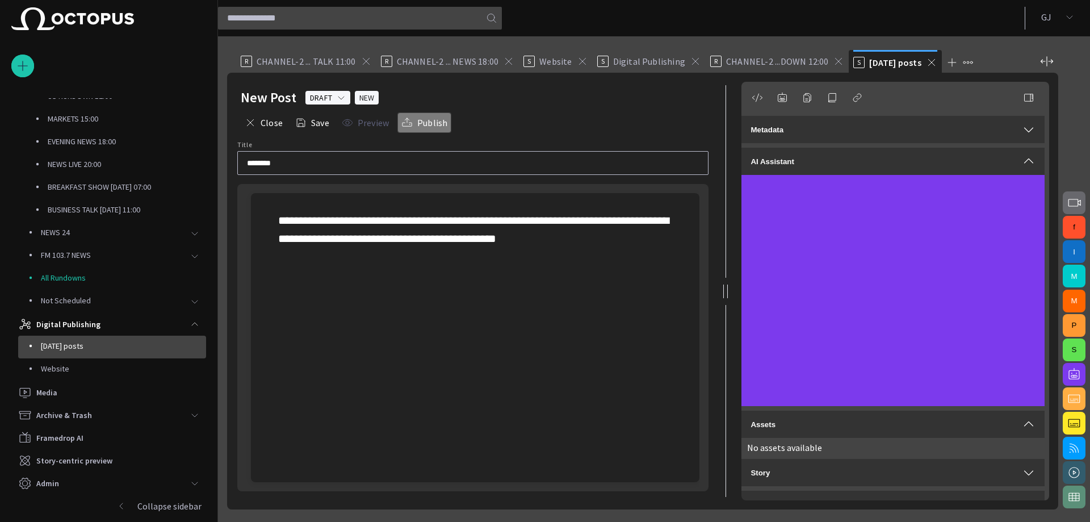
click at [415, 126] on button "Publish" at bounding box center [425, 122] width 54 height 20
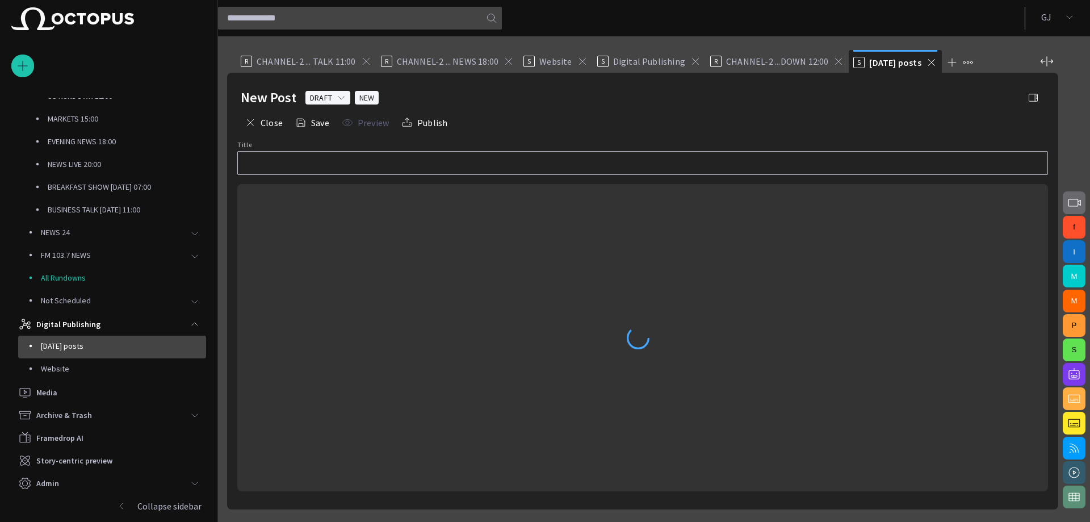
type input "********"
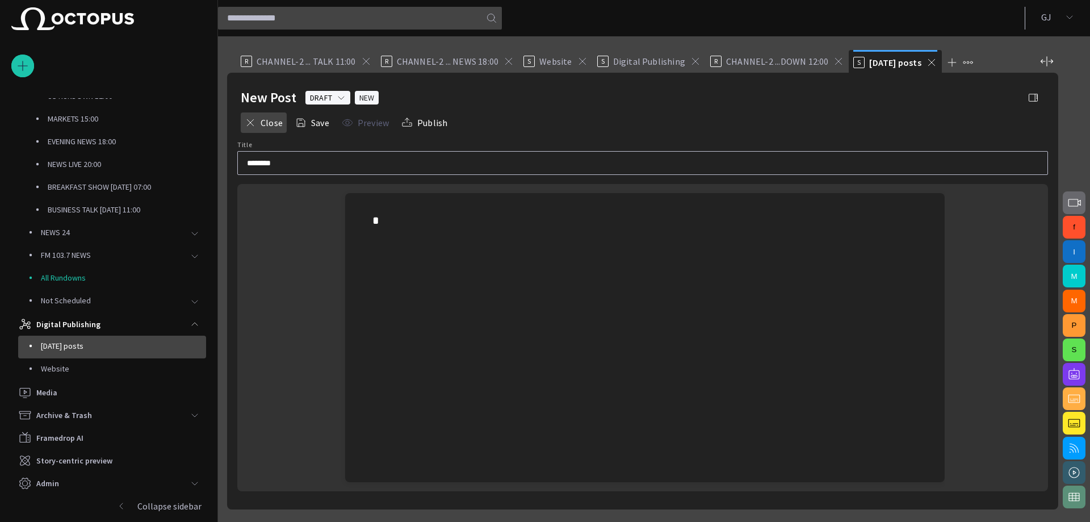
click at [254, 117] on span "button" at bounding box center [250, 122] width 11 height 11
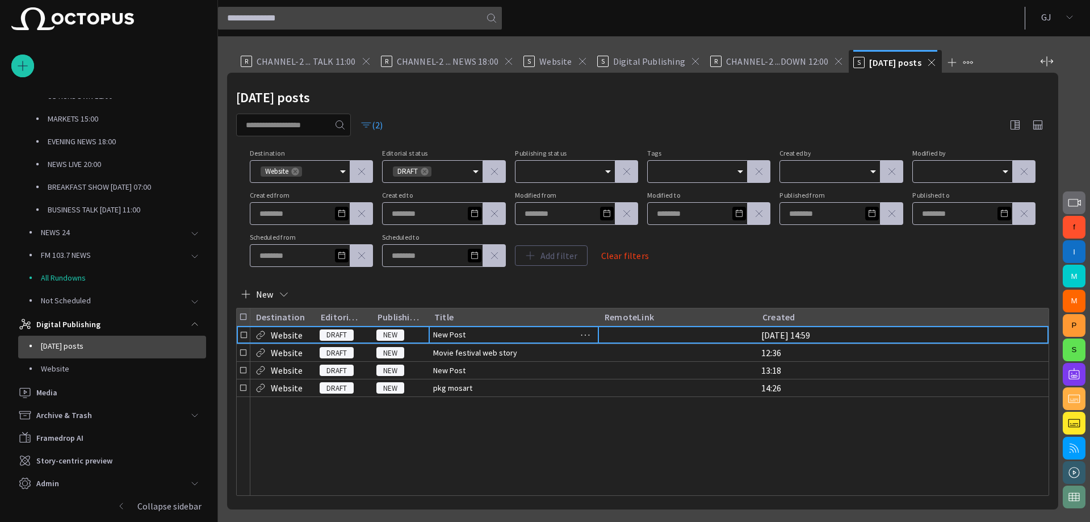
click at [440, 329] on span "New Post" at bounding box center [449, 334] width 32 height 11
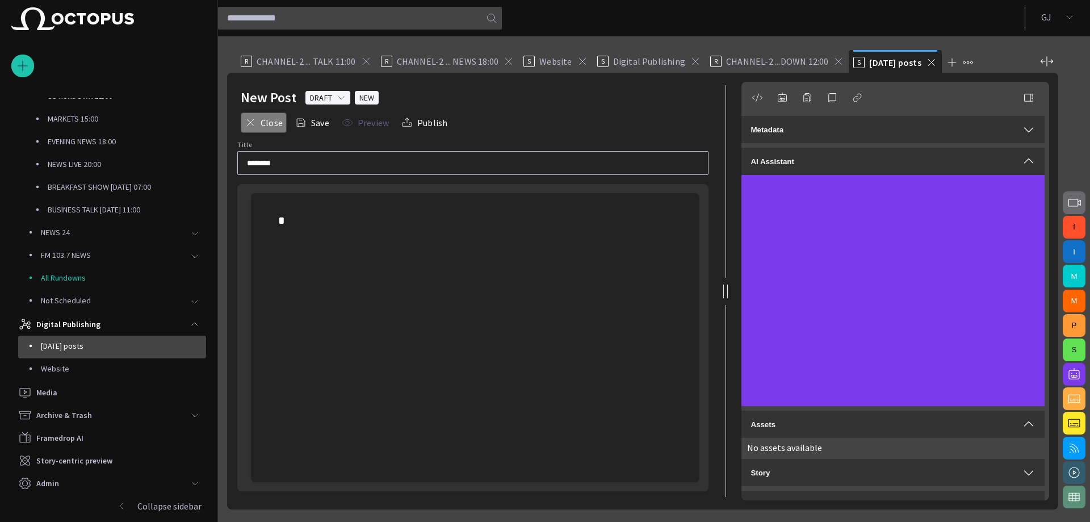
click at [268, 119] on button "Close" at bounding box center [264, 122] width 46 height 20
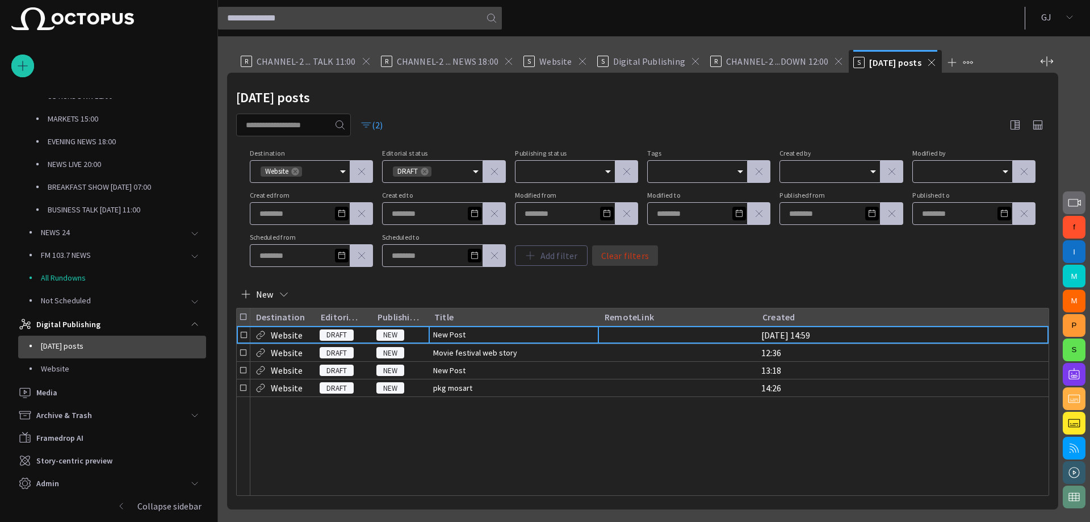
click at [611, 248] on button "Clear filters" at bounding box center [625, 255] width 66 height 20
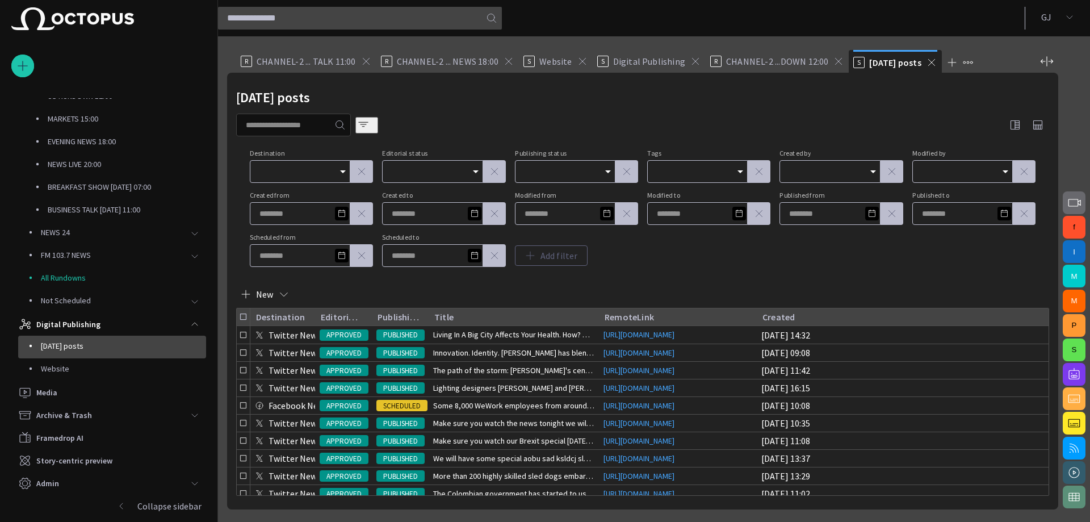
click at [369, 120] on span "button" at bounding box center [363, 124] width 11 height 11
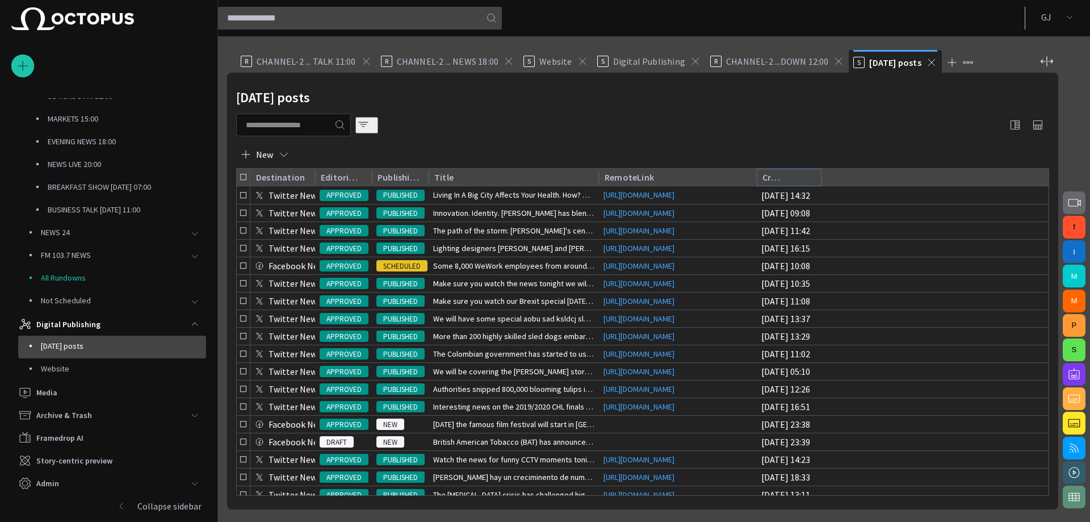
click at [786, 174] on button "Sort" at bounding box center [793, 177] width 16 height 16
click at [793, 176] on icon "Sort" at bounding box center [793, 177] width 7 height 7
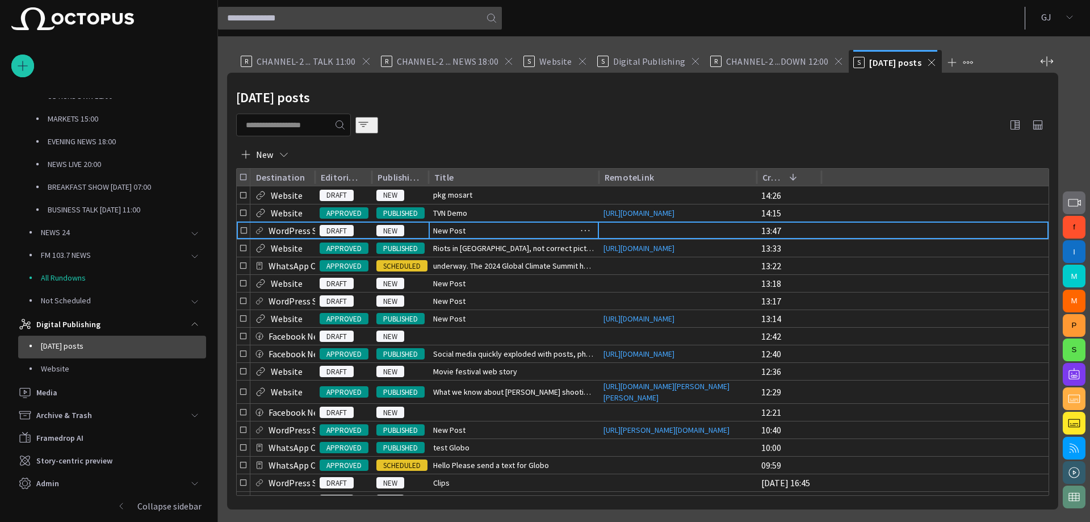
click at [520, 232] on div "New Post" at bounding box center [514, 230] width 170 height 17
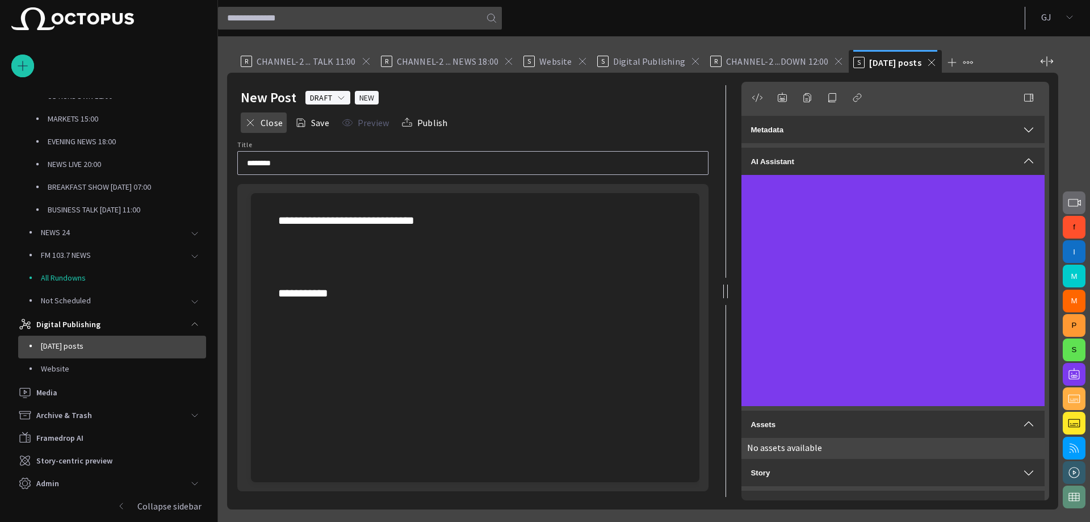
click at [260, 118] on button "Close" at bounding box center [264, 122] width 46 height 20
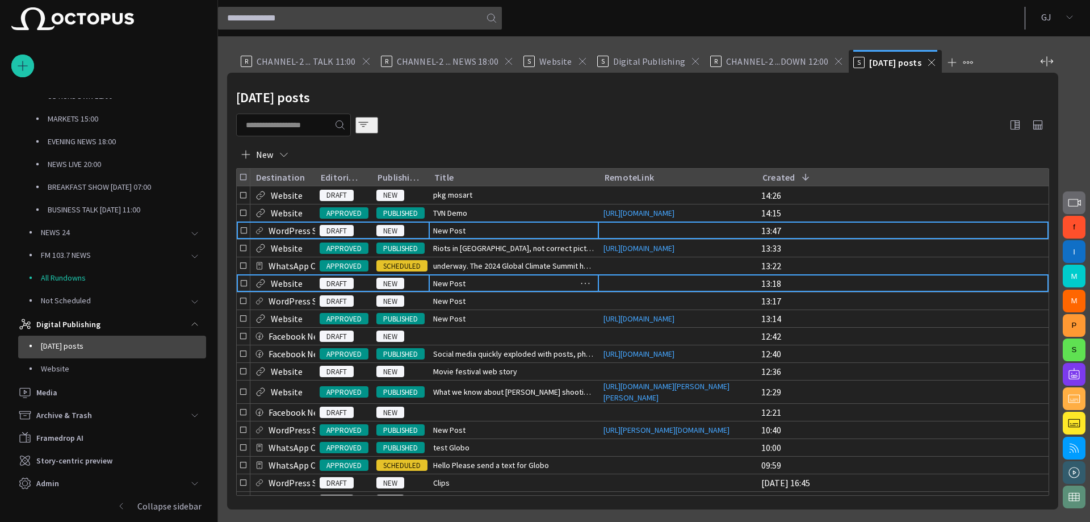
click at [478, 292] on div "New Post" at bounding box center [514, 283] width 170 height 17
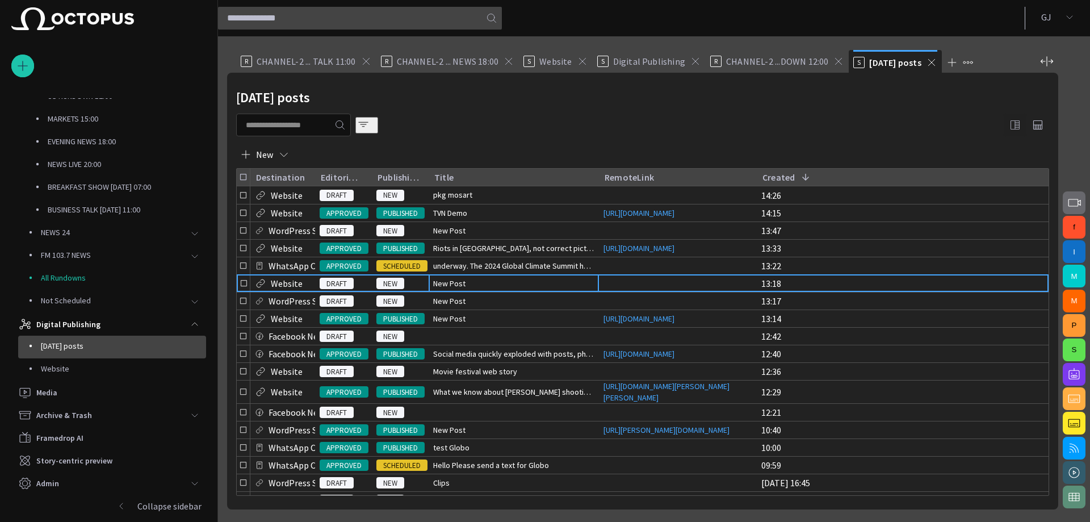
click at [1010, 122] on span "button" at bounding box center [1016, 125] width 14 height 14
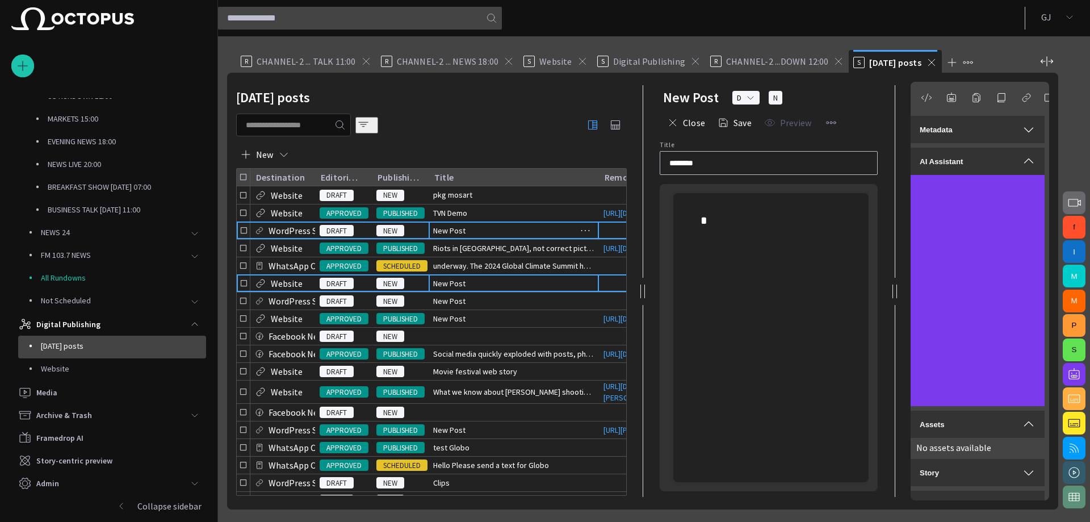
click at [452, 236] on span "New Post" at bounding box center [449, 230] width 32 height 11
click at [468, 288] on div "New Post" at bounding box center [514, 283] width 170 height 17
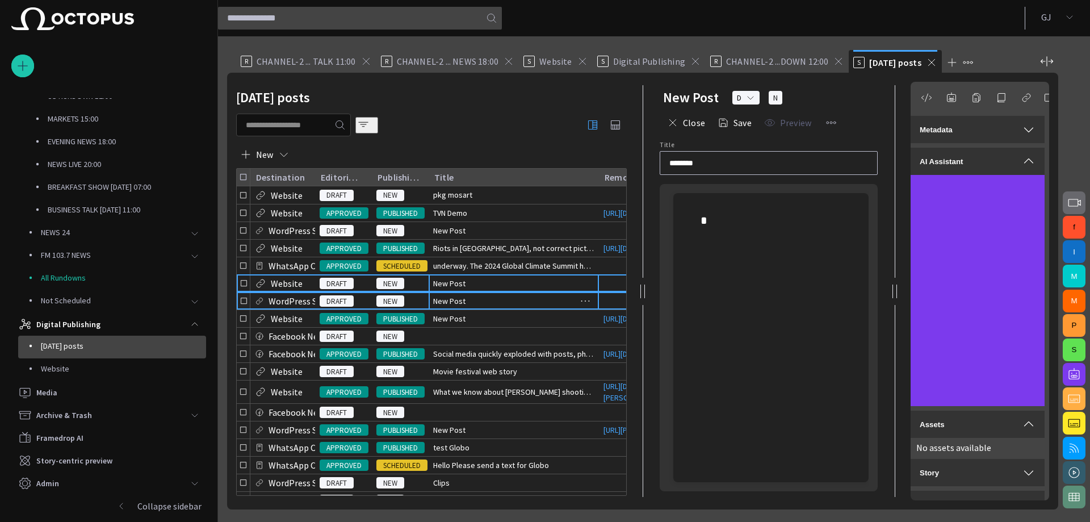
click at [472, 307] on div "New Post" at bounding box center [514, 300] width 170 height 17
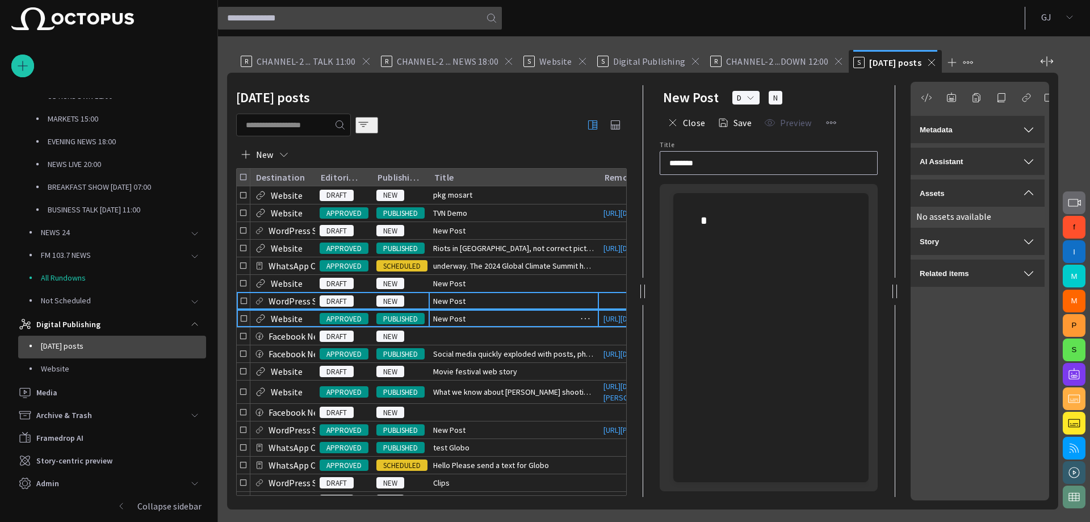
click at [474, 327] on div "New Post" at bounding box center [514, 318] width 170 height 17
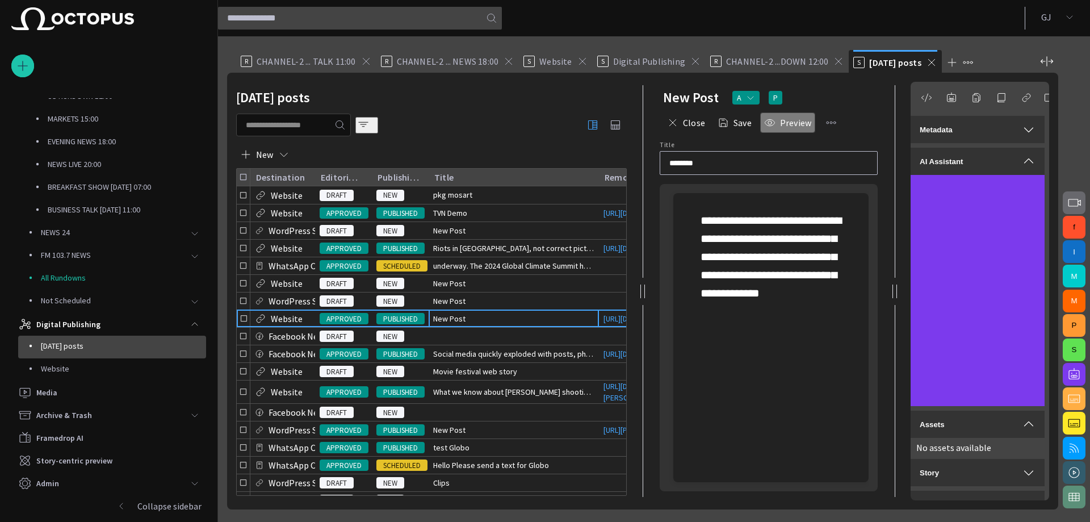
click at [789, 119] on button "Preview" at bounding box center [787, 122] width 55 height 20
click at [1022, 154] on button "AI Assistant" at bounding box center [978, 161] width 134 height 27
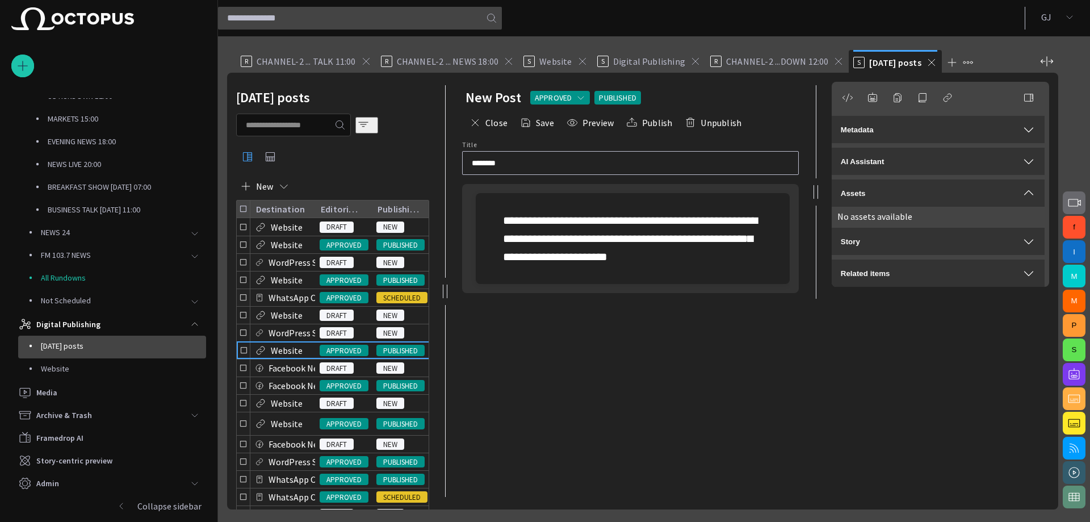
drag, startPoint x: 643, startPoint y: 287, endPoint x: 316, endPoint y: 301, distance: 327.4
click at [317, 302] on div "[DATE] posts New Destination Editorial status Publishing status Title RemoteLin…" at bounding box center [642, 291] width 831 height 437
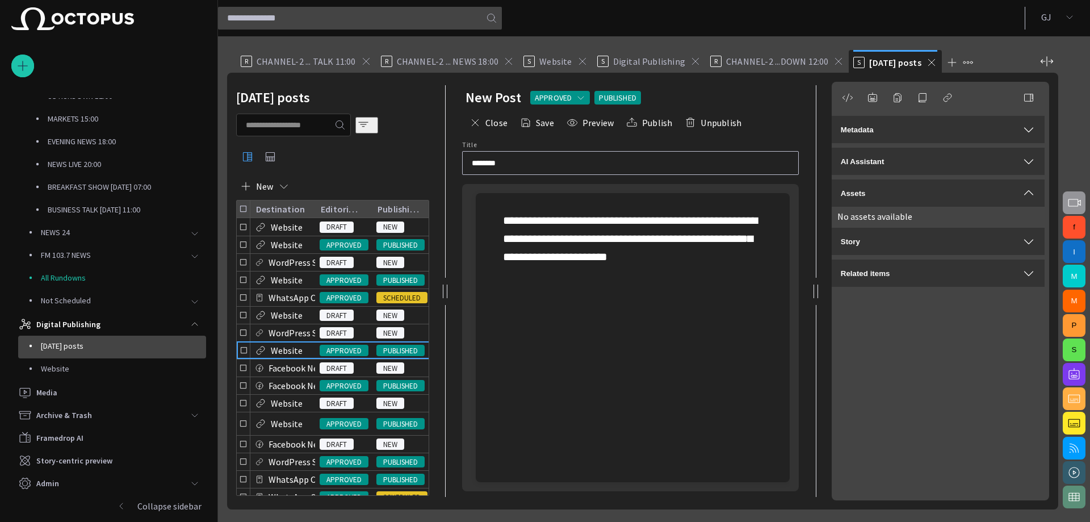
click at [1071, 196] on span "button" at bounding box center [1075, 203] width 14 height 14
click at [1071, 200] on span "button" at bounding box center [1075, 203] width 14 height 14
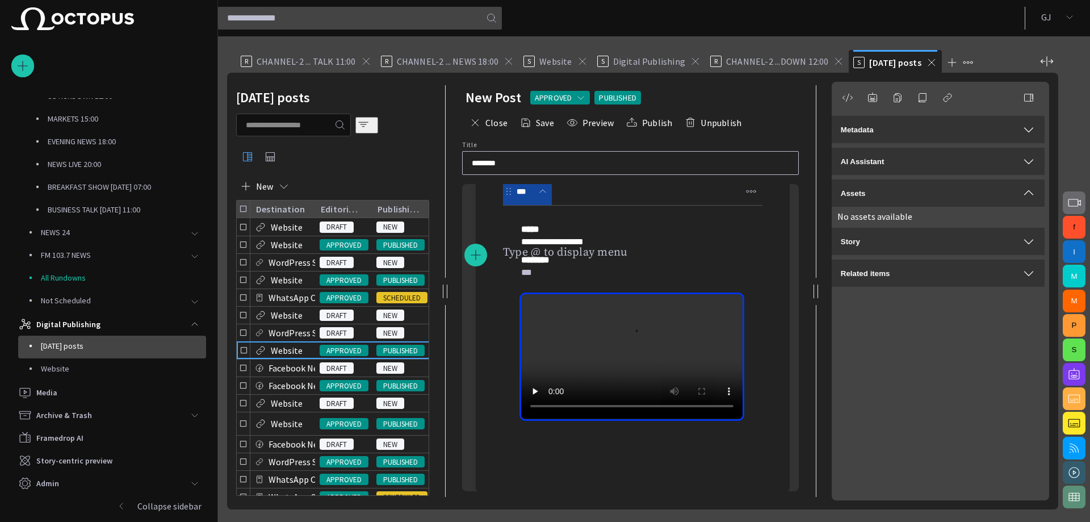
scroll to position [123, 0]
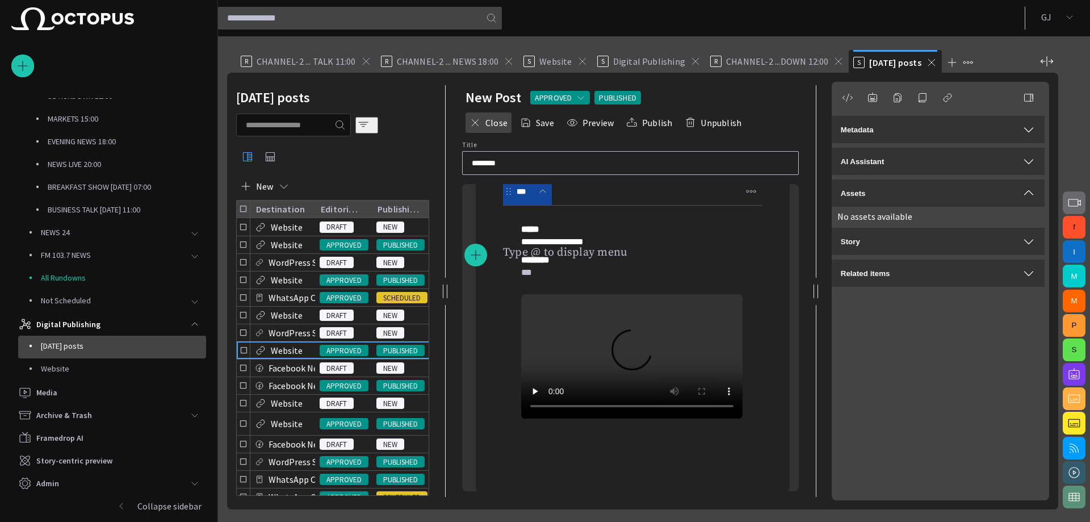
click at [491, 124] on button "Close" at bounding box center [489, 122] width 46 height 20
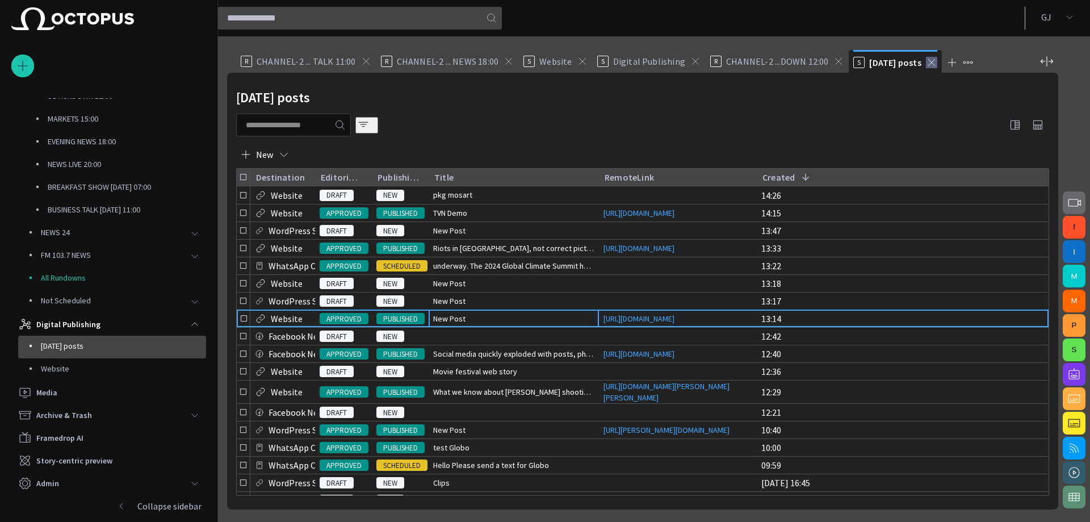
click at [926, 64] on span at bounding box center [931, 62] width 11 height 11
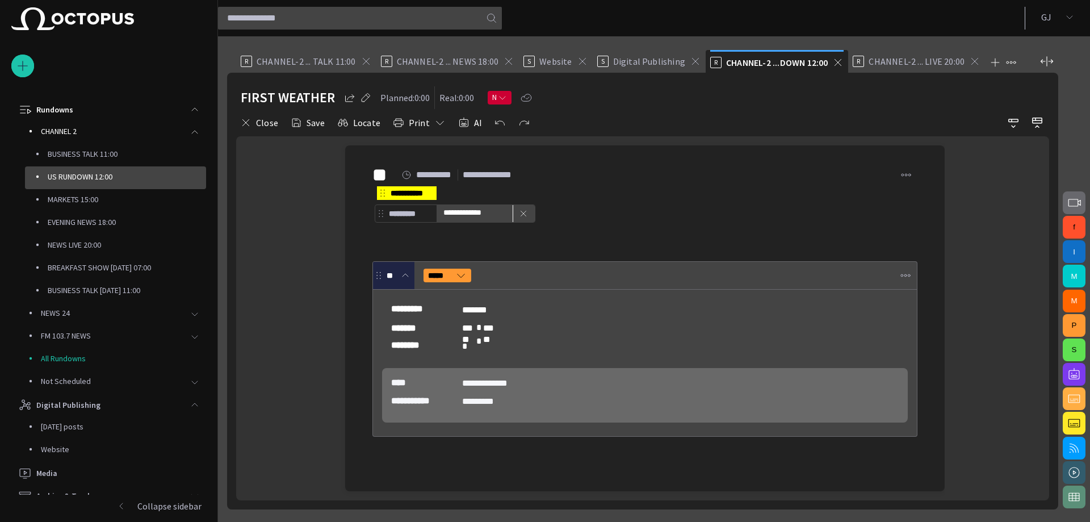
scroll to position [68, 0]
click at [833, 65] on span at bounding box center [838, 62] width 11 height 11
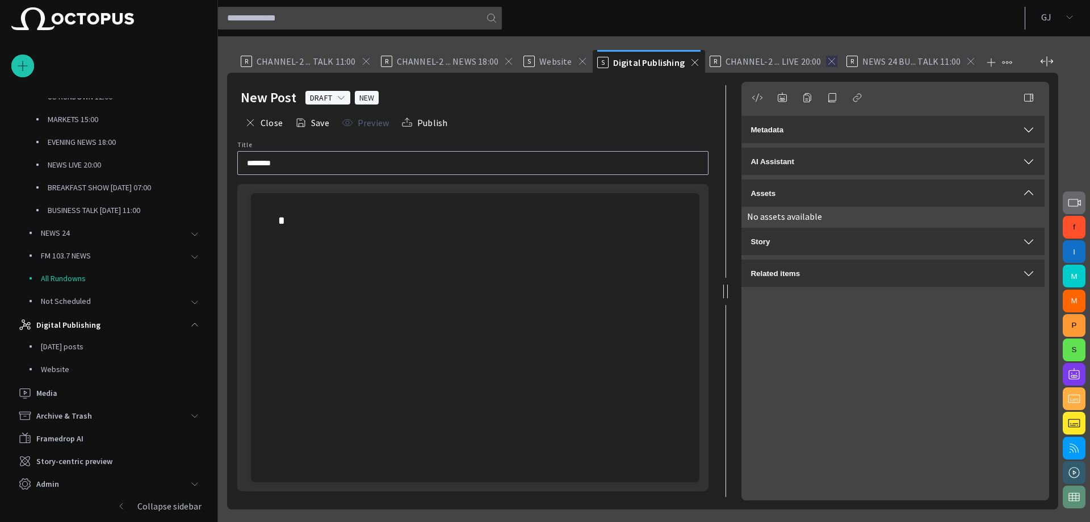
scroll to position [149, 0]
click at [828, 65] on span at bounding box center [831, 61] width 11 height 11
click at [829, 63] on span at bounding box center [834, 61] width 11 height 11
click at [691, 66] on span at bounding box center [694, 62] width 11 height 11
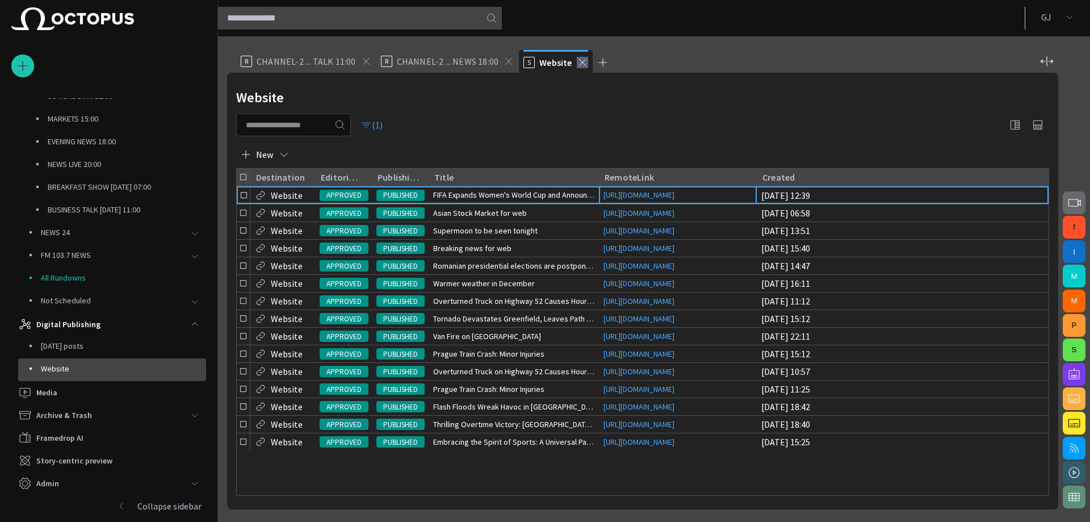
click at [582, 66] on span at bounding box center [582, 62] width 11 height 11
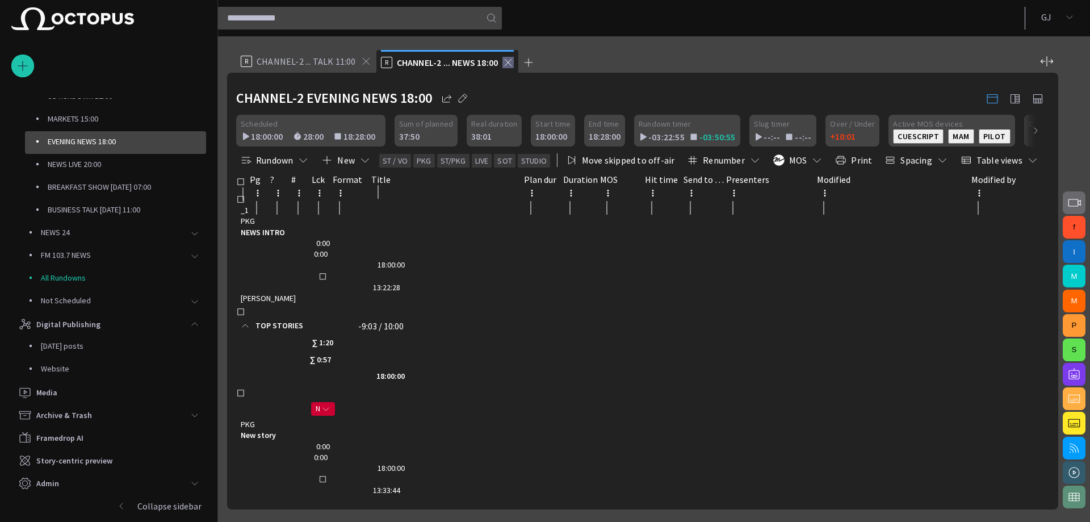
scroll to position [68, 0]
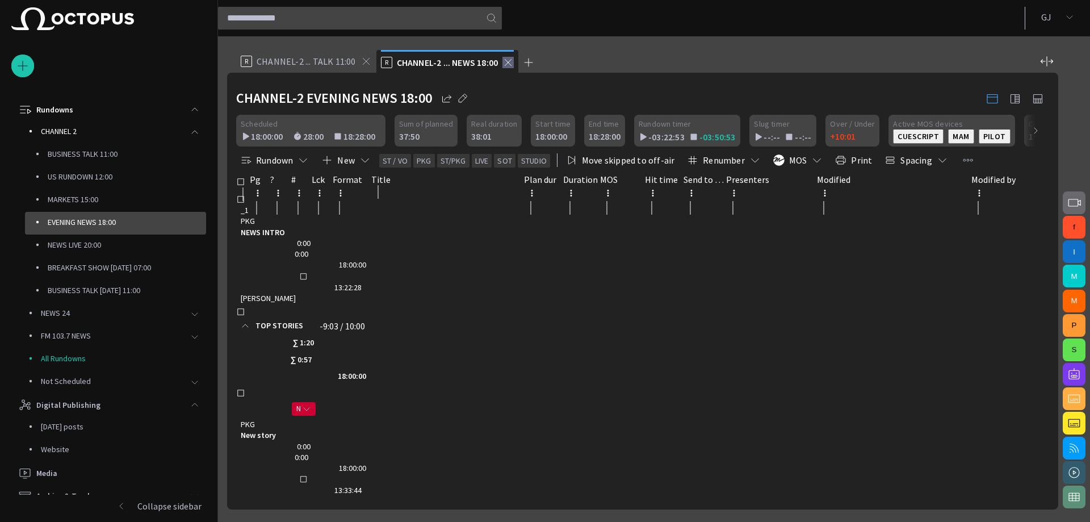
click at [505, 60] on div "R CHANNEL-2 ... NEWS 18:00" at bounding box center [447, 61] width 133 height 23
click at [509, 64] on span at bounding box center [508, 62] width 11 height 11
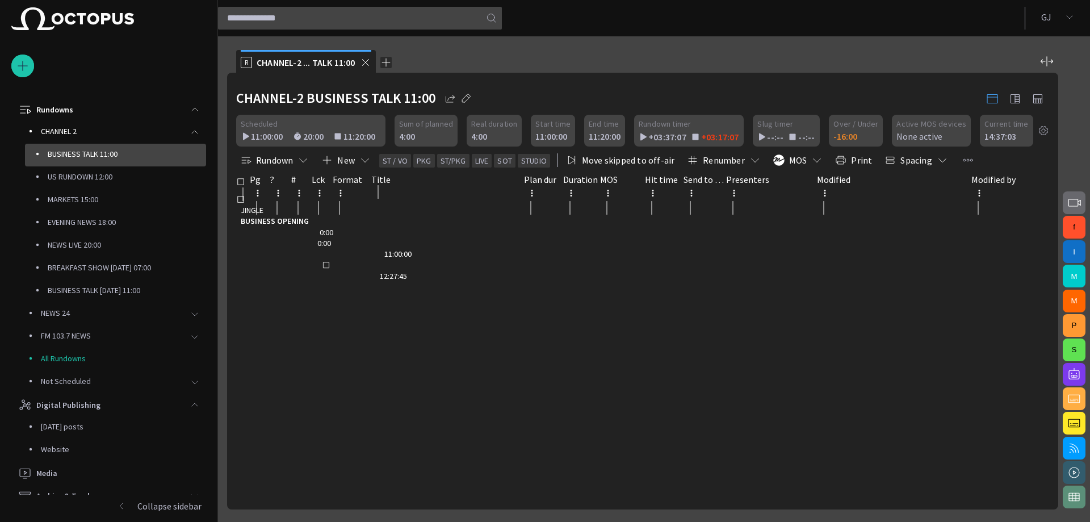
scroll to position [114, 0]
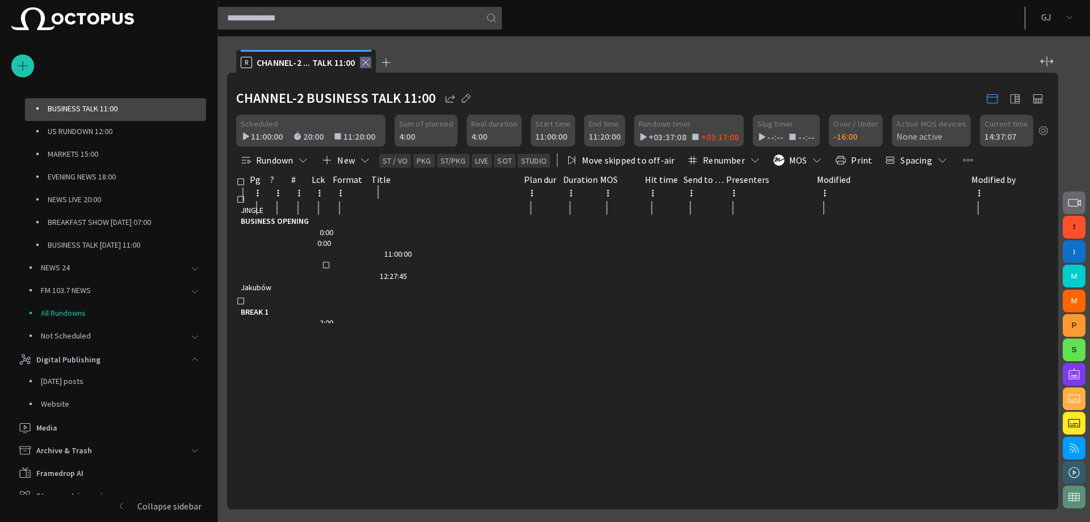
click at [364, 62] on span at bounding box center [365, 62] width 11 height 11
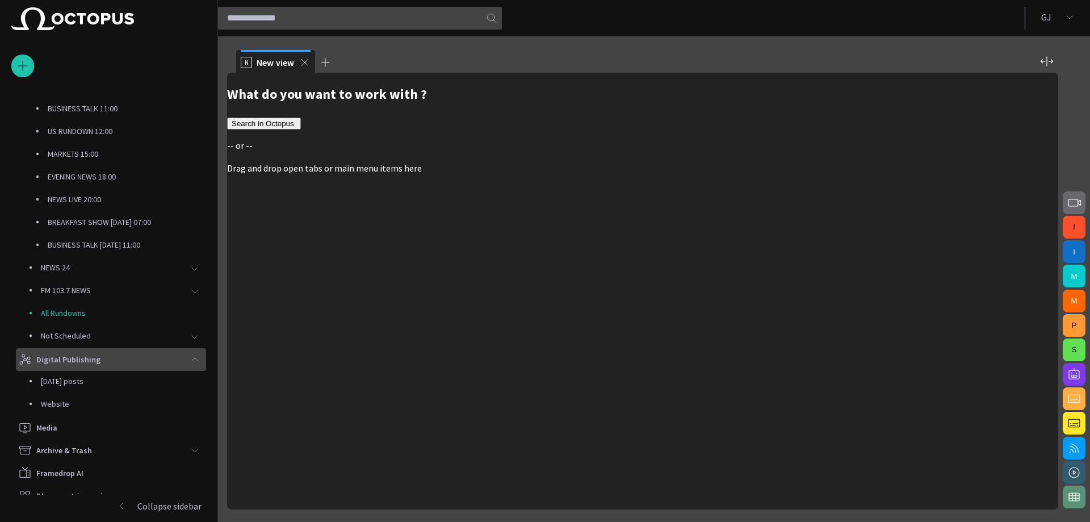
scroll to position [149, 0]
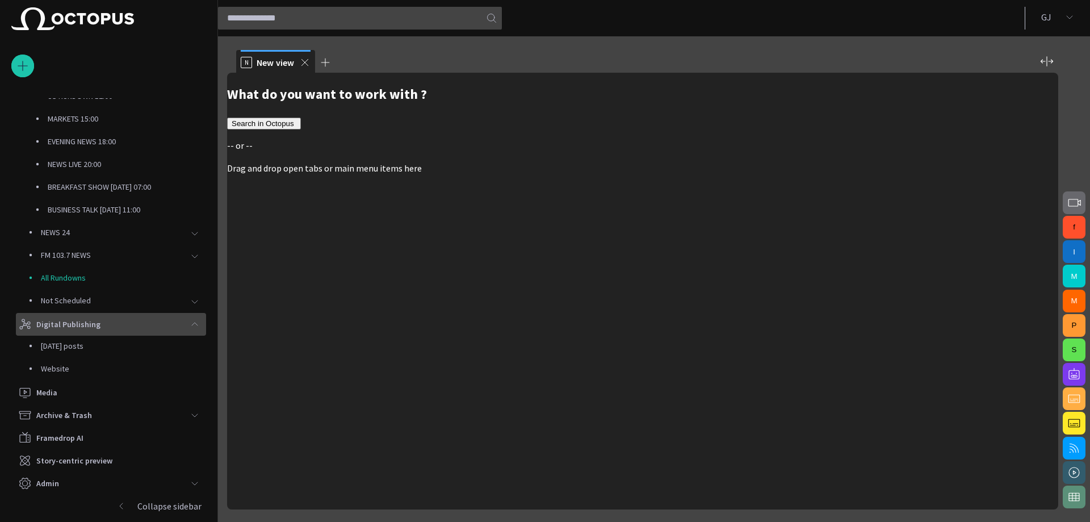
click at [62, 319] on p "Digital Publishing" at bounding box center [68, 324] width 64 height 11
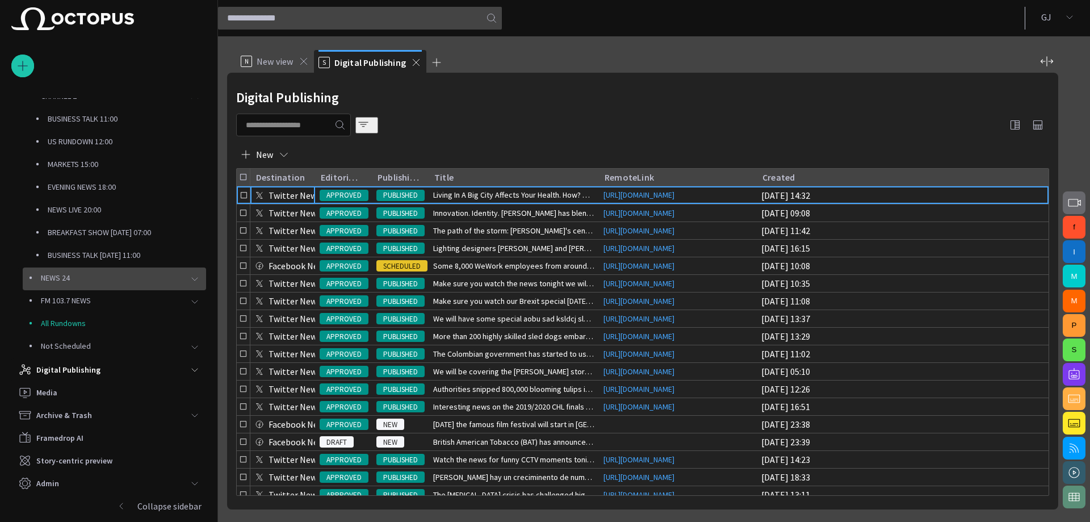
scroll to position [103, 0]
click at [1069, 23] on button "[PERSON_NAME]" at bounding box center [1058, 17] width 51 height 20
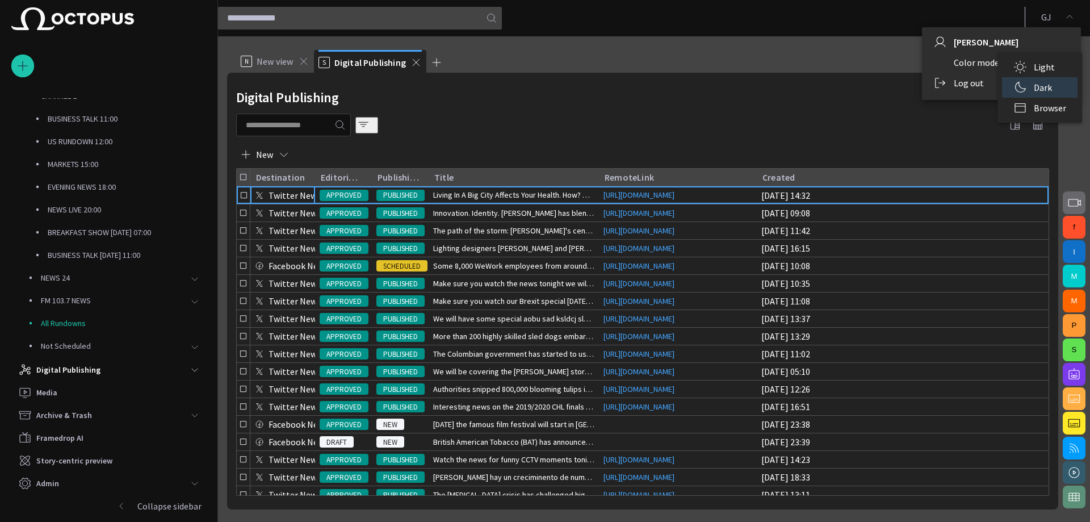
click at [1029, 60] on li "Light" at bounding box center [1040, 67] width 76 height 20
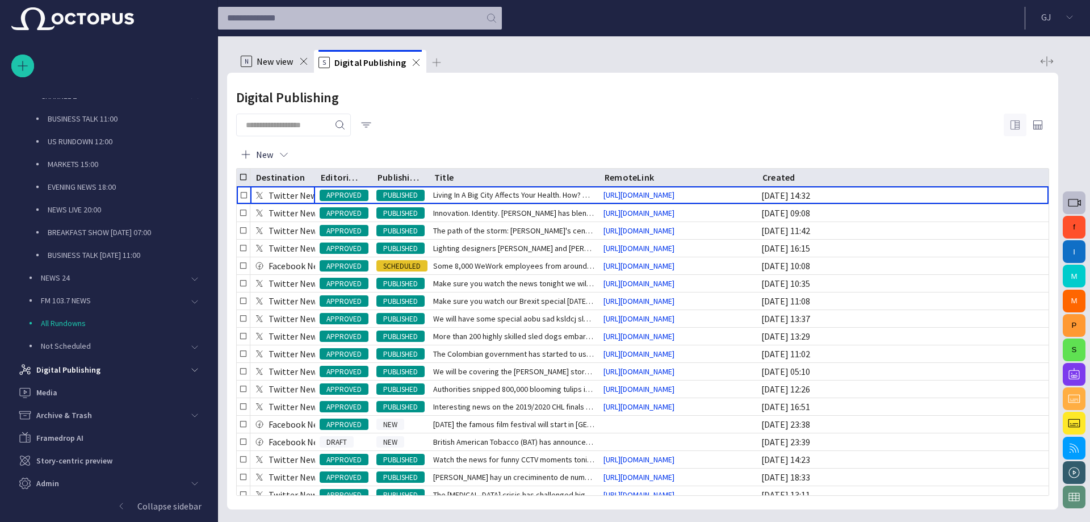
click at [1014, 124] on span "button" at bounding box center [1016, 125] width 14 height 14
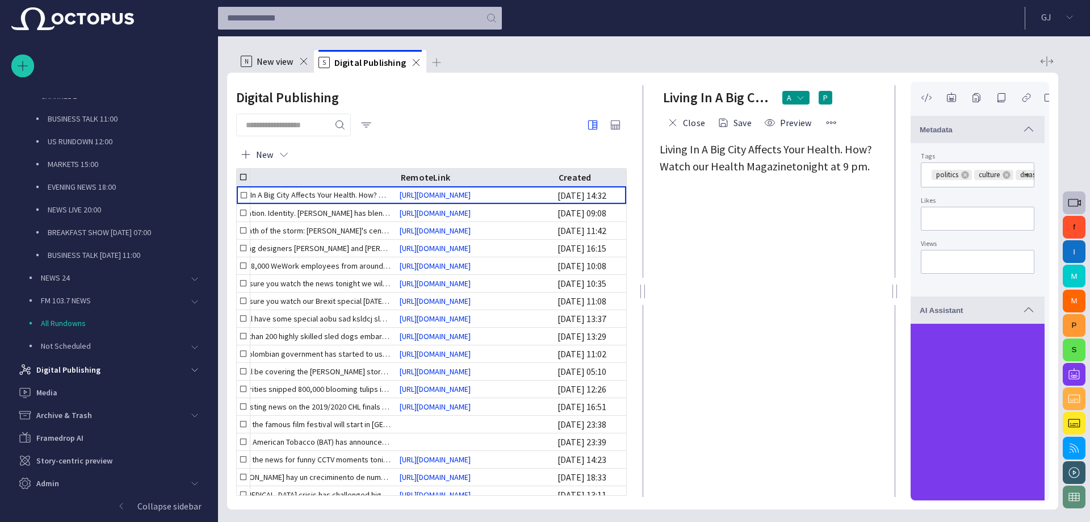
scroll to position [0, 204]
click at [592, 179] on icon "Sort" at bounding box center [589, 177] width 10 height 10
click at [591, 175] on icon "Sort" at bounding box center [589, 177] width 7 height 7
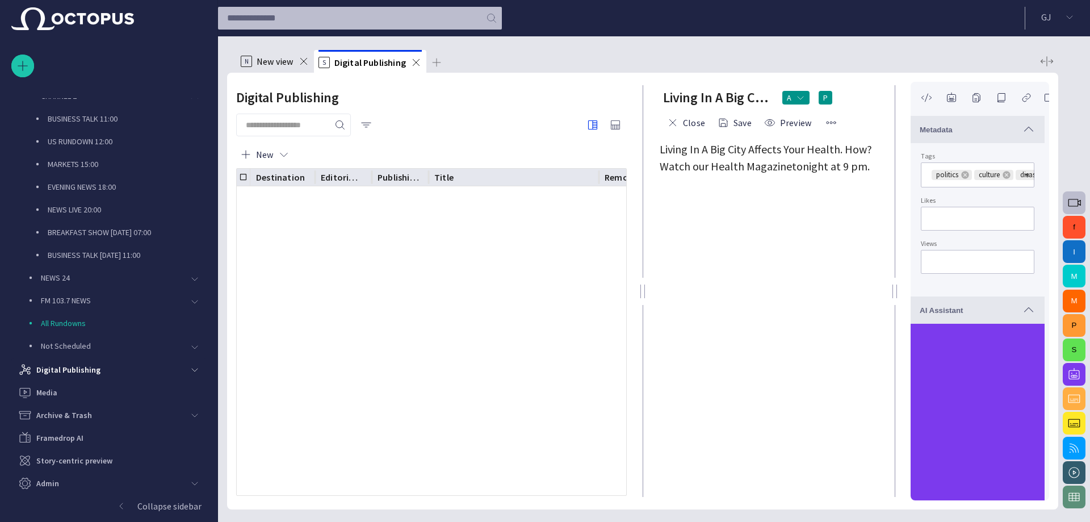
scroll to position [0, 0]
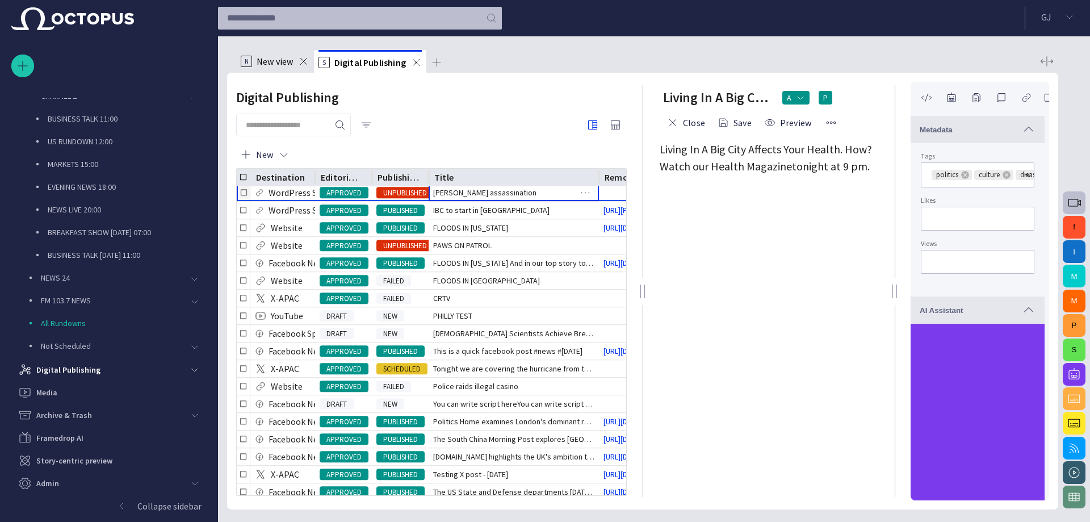
click at [474, 194] on span "[PERSON_NAME] assassination" at bounding box center [484, 192] width 103 height 11
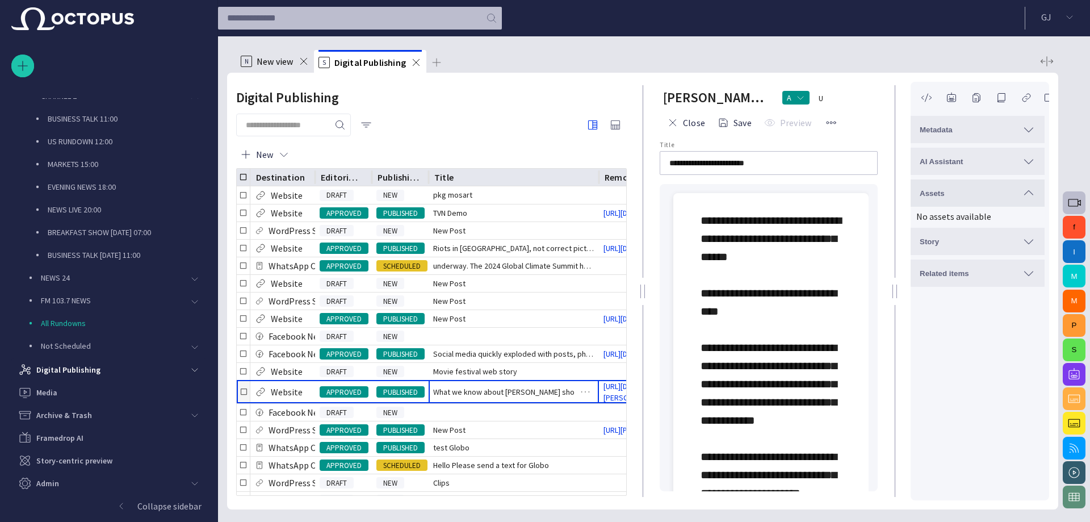
click at [468, 398] on span "What we know about [PERSON_NAME] shooting suspect [PERSON_NAME]" at bounding box center [513, 391] width 161 height 11
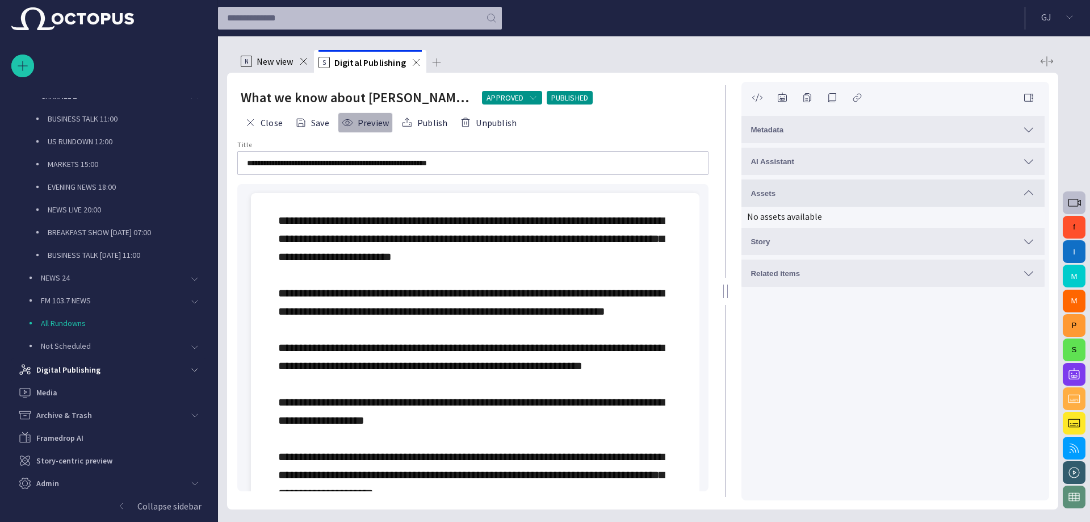
click at [363, 119] on button "Preview" at bounding box center [365, 122] width 55 height 20
click at [358, 118] on button "Preview" at bounding box center [365, 122] width 55 height 20
